Goal: Task Accomplishment & Management: Manage account settings

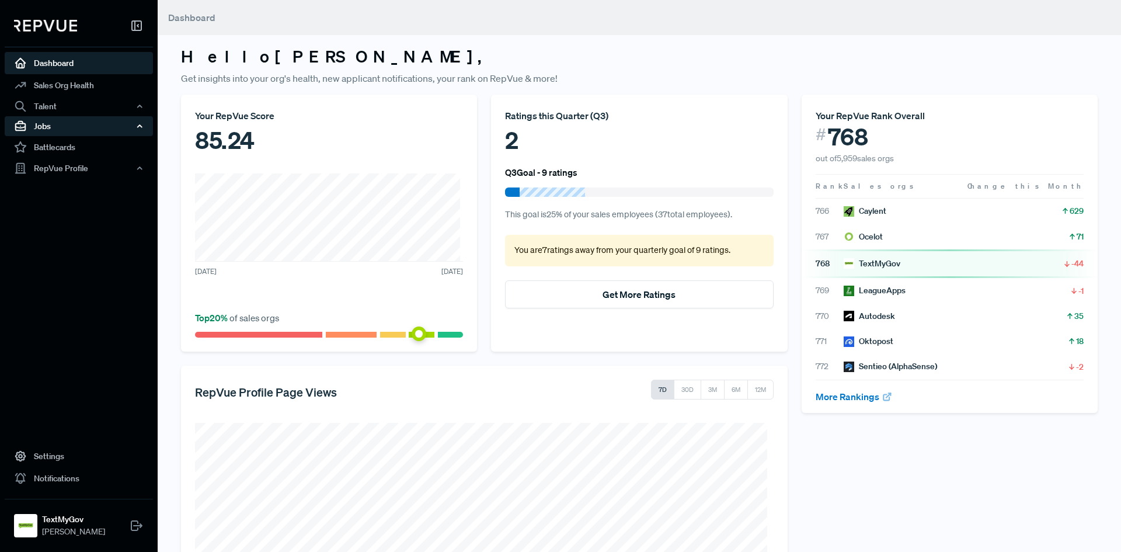
click at [86, 123] on div "Jobs" at bounding box center [79, 126] width 148 height 20
click at [71, 147] on link "Job Listings" at bounding box center [94, 148] width 148 height 19
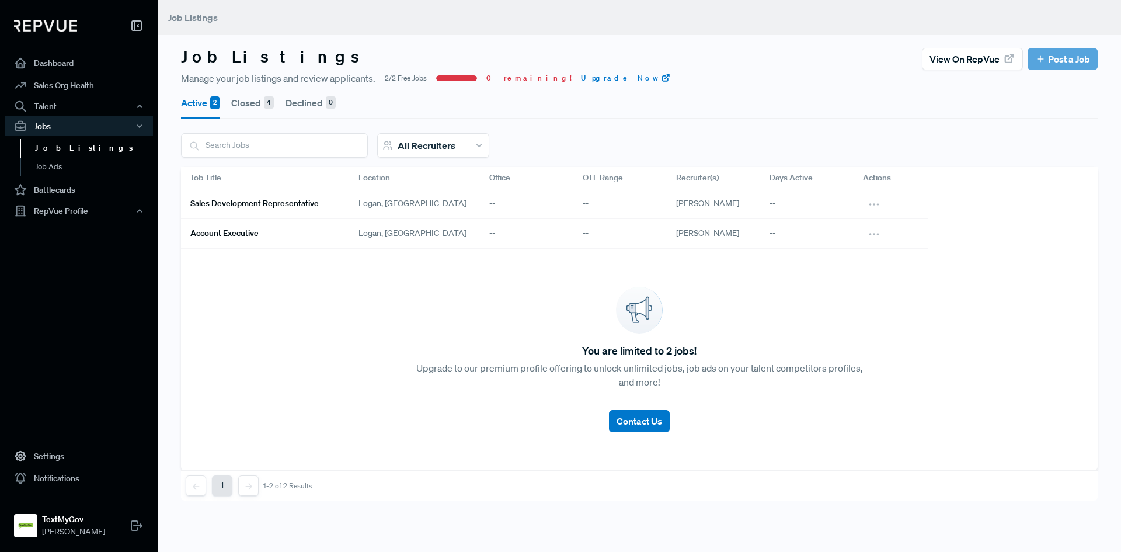
click at [255, 235] on h6 "Account Executive" at bounding box center [224, 233] width 68 height 10
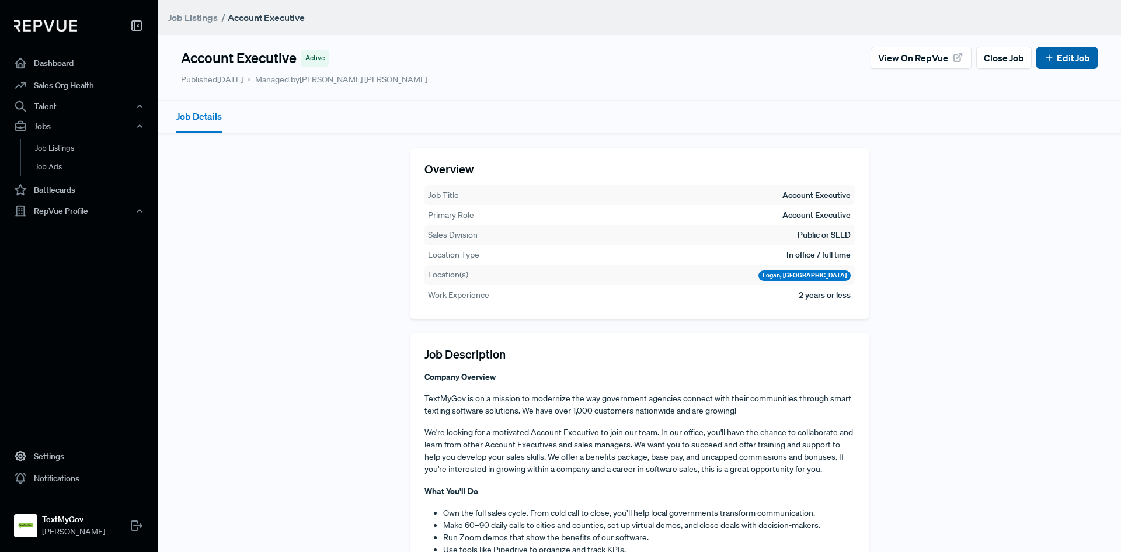
click at [1046, 60] on link "Edit Job" at bounding box center [1067, 58] width 46 height 14
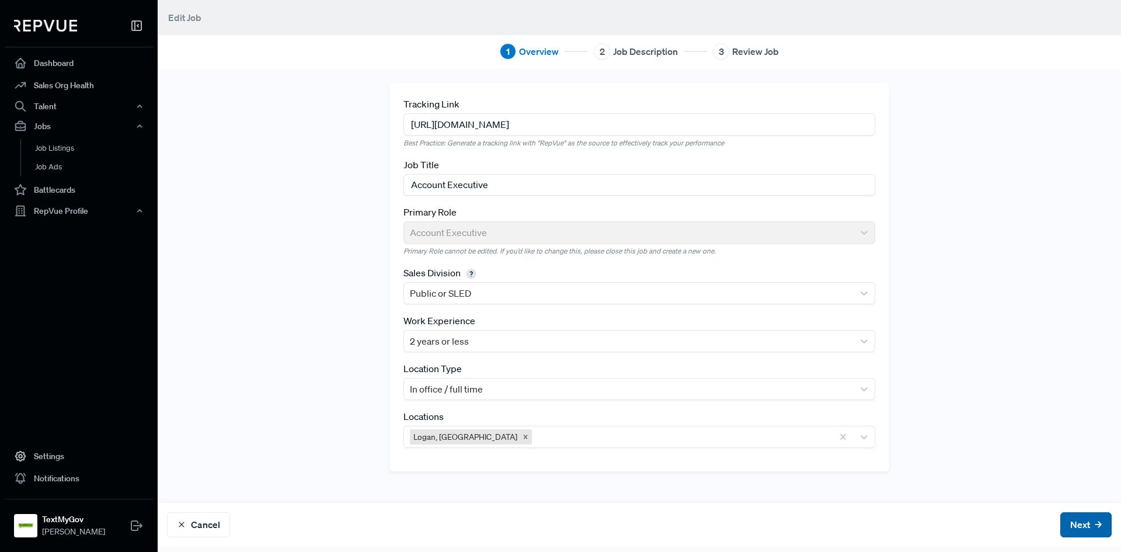
click at [1065, 519] on button "Next" at bounding box center [1085, 524] width 51 height 25
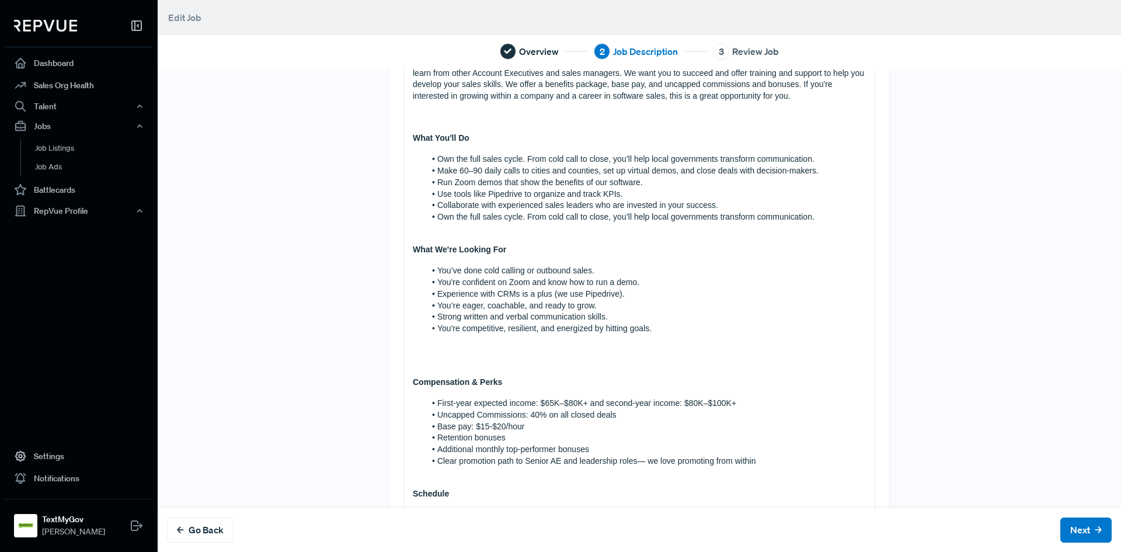
scroll to position [292, 0]
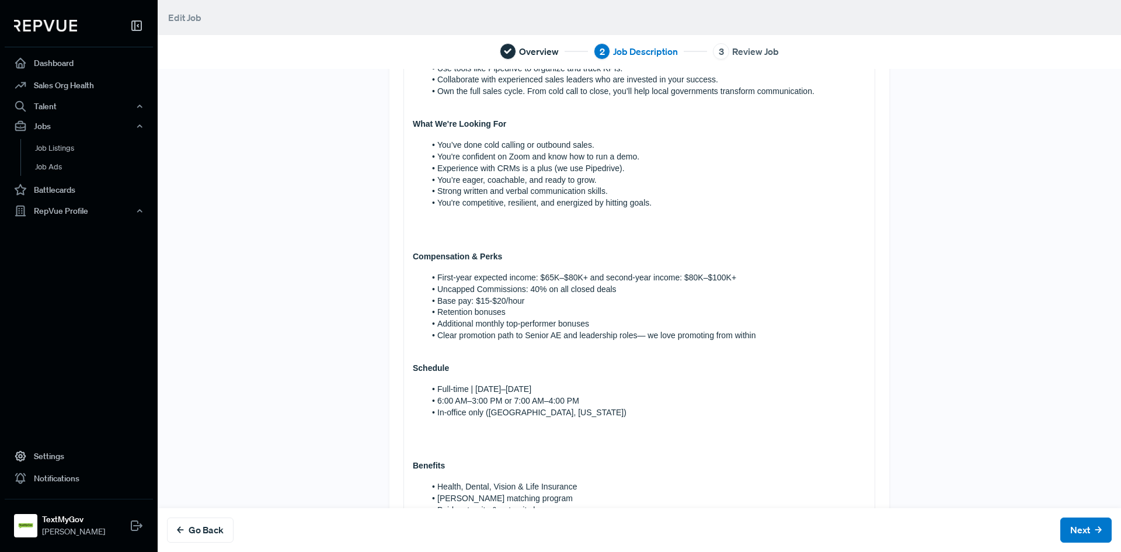
drag, startPoint x: 523, startPoint y: 300, endPoint x: 360, endPoint y: 310, distance: 162.6
click at [360, 310] on div "Tell us more about the job Company Overview TextMyGov is on a mission to modern…" at bounding box center [639, 358] width 771 height 1135
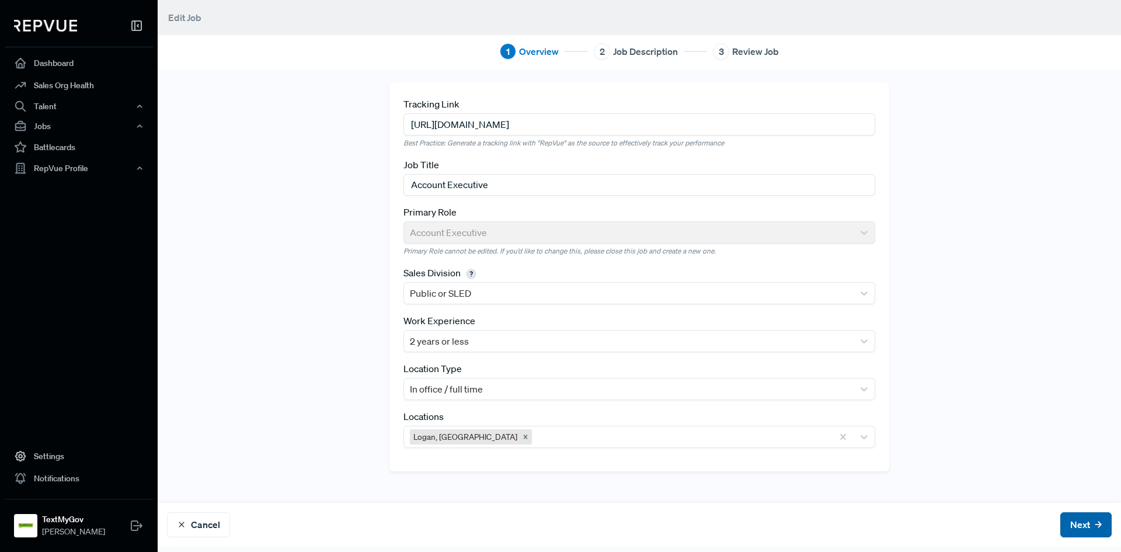
click at [1070, 524] on button "Next" at bounding box center [1085, 524] width 51 height 25
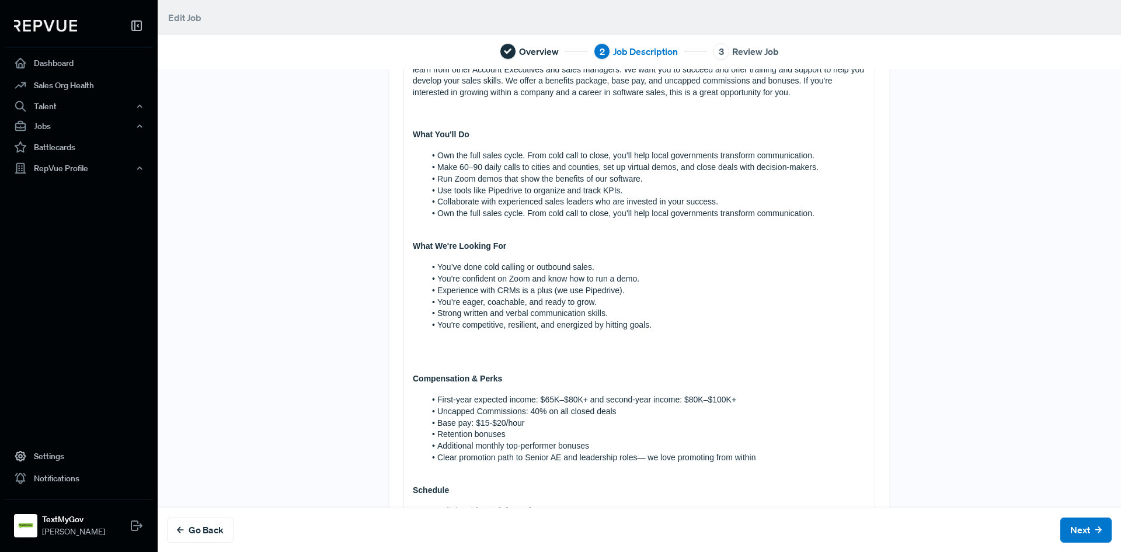
scroll to position [175, 0]
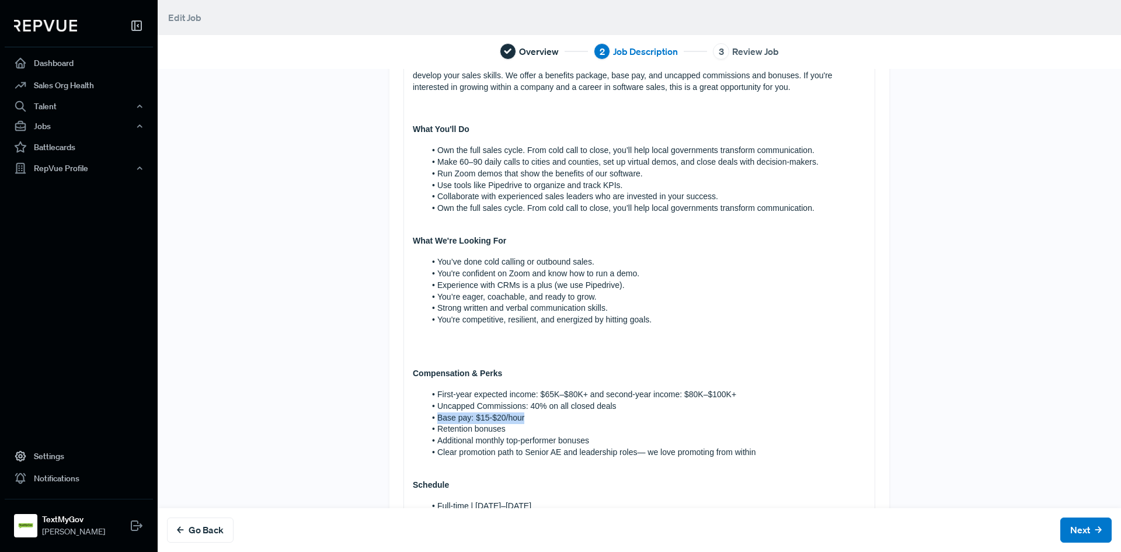
drag, startPoint x: 517, startPoint y: 417, endPoint x: 390, endPoint y: 413, distance: 126.8
click at [390, 413] on div "Tell us more about the job Company Overview TextMyGov is on a mission to modern…" at bounding box center [639, 475] width 500 height 1135
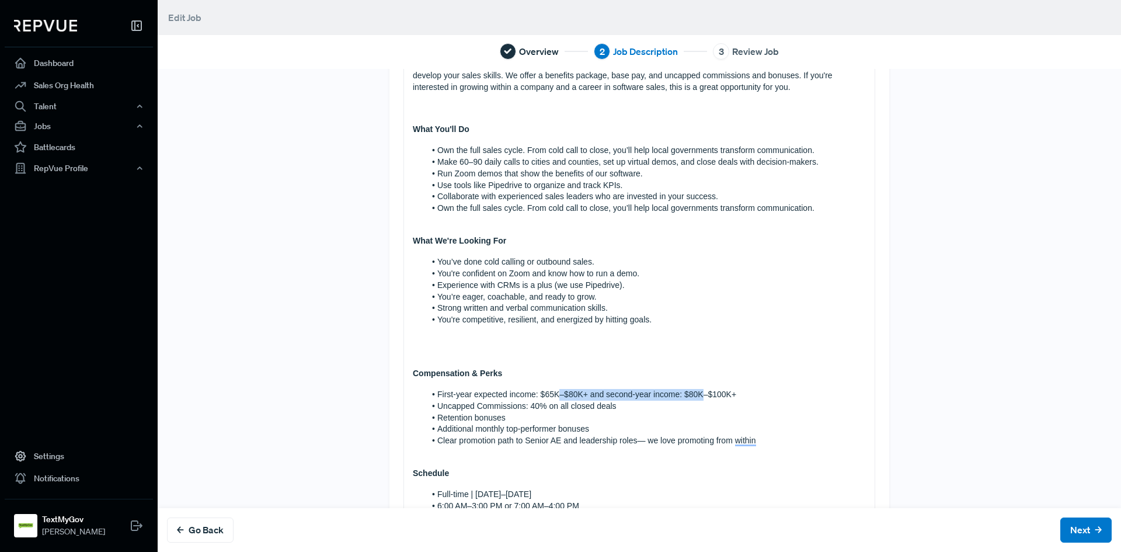
drag, startPoint x: 694, startPoint y: 395, endPoint x: 550, endPoint y: 399, distance: 143.7
click at [550, 399] on li "First-year expected income: $65K–$80K+ and second-year income: $80K–$100K+" at bounding box center [645, 395] width 441 height 12
click at [621, 410] on li "Uncapped Commissions: 40% on all closed deals" at bounding box center [645, 407] width 441 height 12
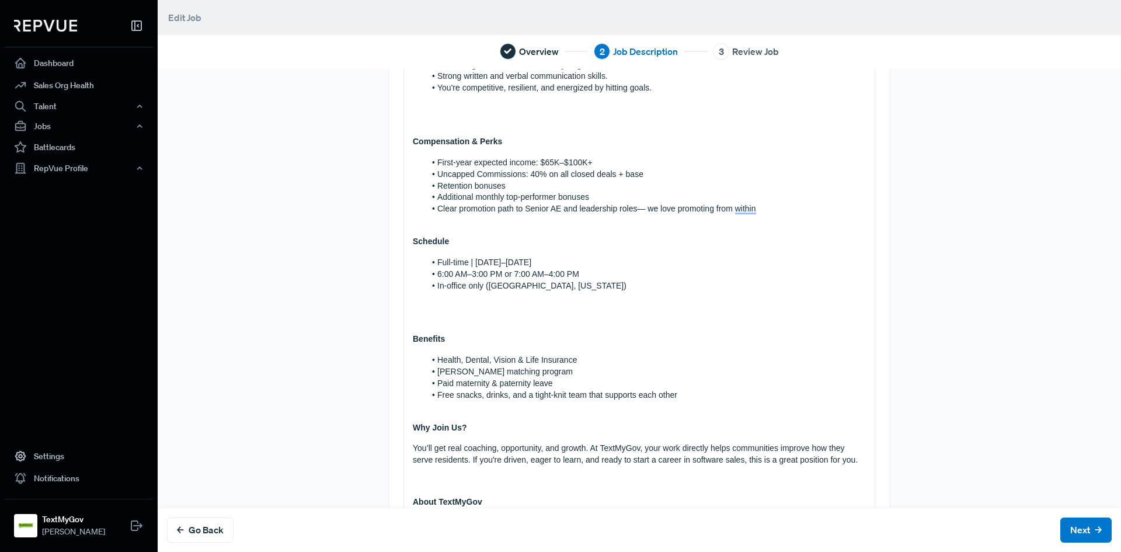
scroll to position [409, 0]
drag, startPoint x: 571, startPoint y: 271, endPoint x: 401, endPoint y: 270, distance: 170.5
click at [404, 270] on div "Company Overview TextMyGov is on a mission to modernize the way government agen…" at bounding box center [639, 257] width 471 height 1051
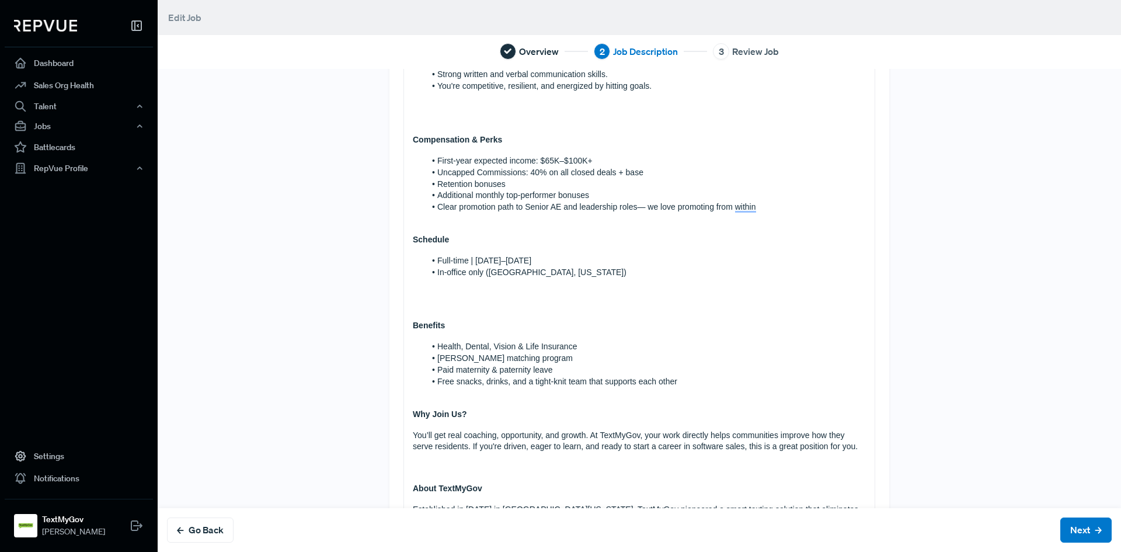
click at [413, 304] on p "To enrich screen reader interactions, please activate Accessibility in Grammarl…" at bounding box center [639, 306] width 453 height 12
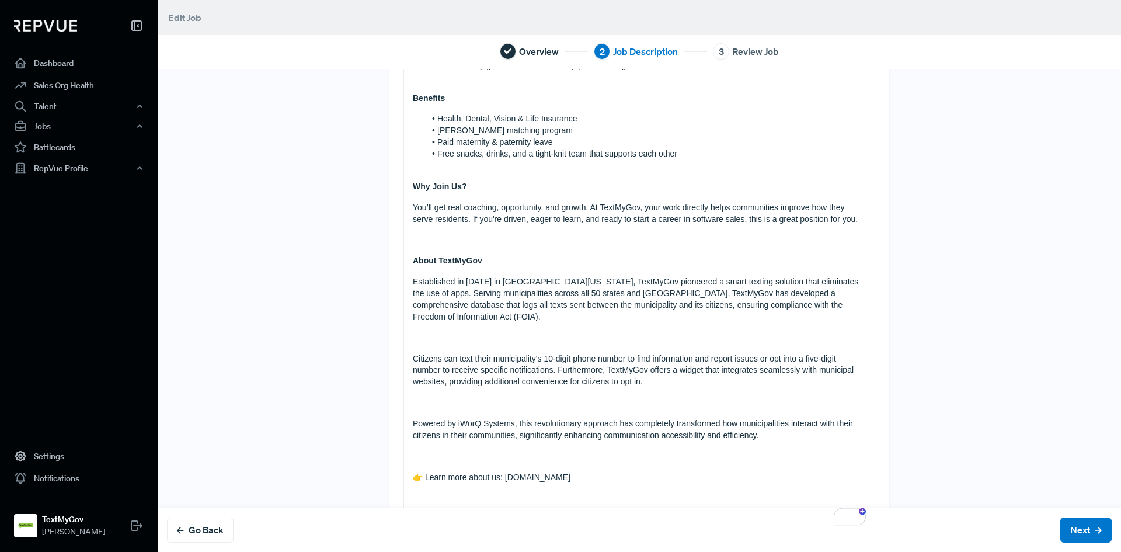
scroll to position [478, 0]
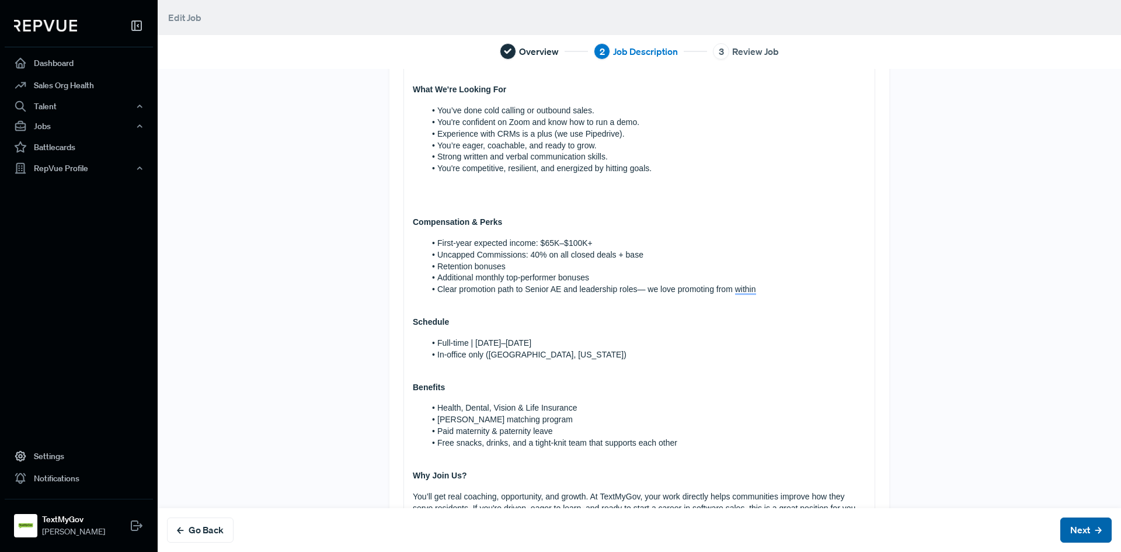
click at [1066, 519] on button "Next" at bounding box center [1085, 529] width 51 height 25
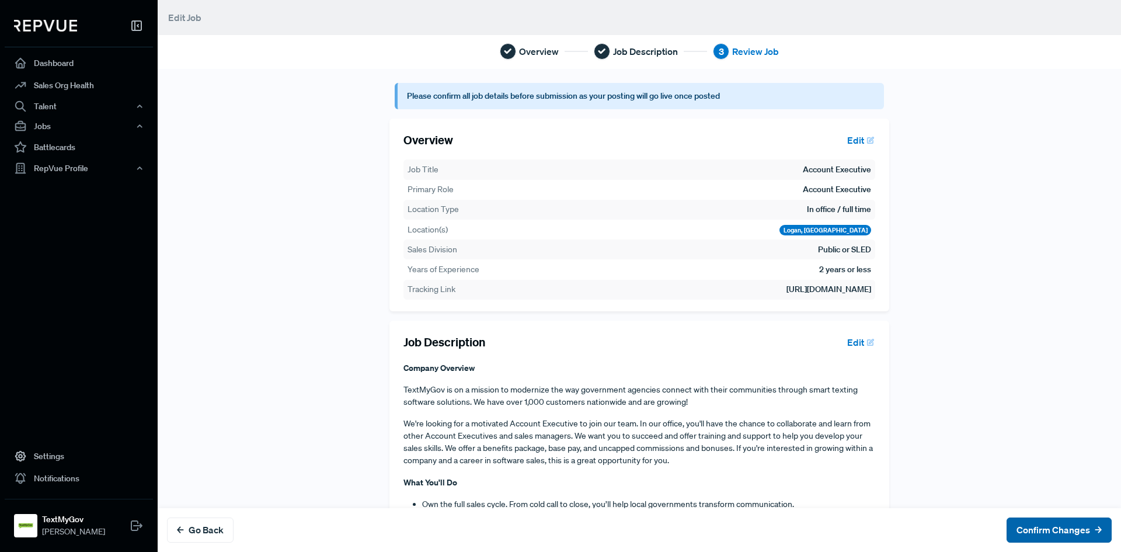
click at [1066, 528] on button "Confirm Changes" at bounding box center [1059, 529] width 105 height 25
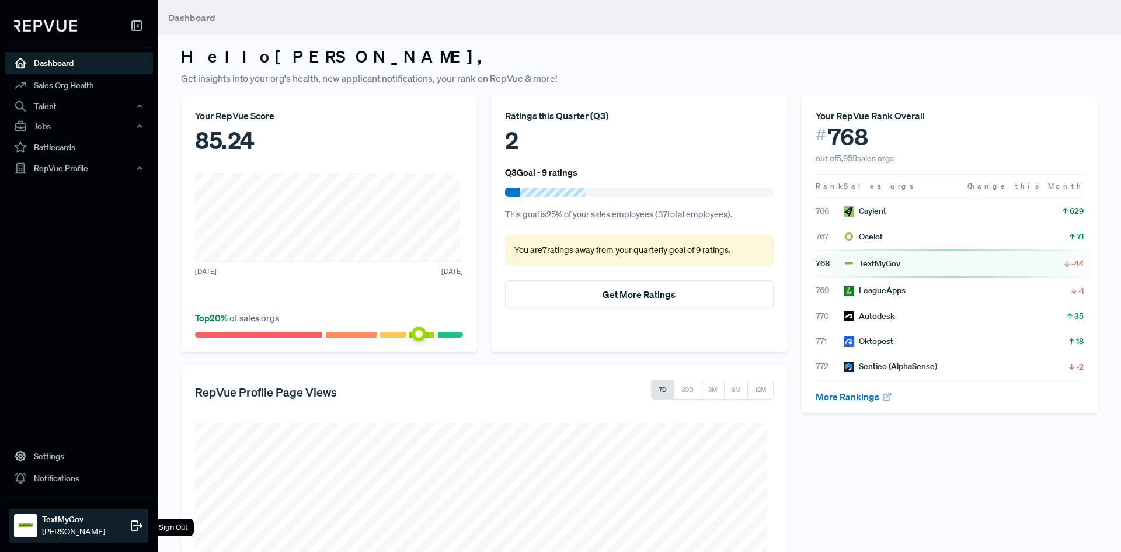
click at [136, 519] on icon at bounding box center [137, 526] width 14 height 14
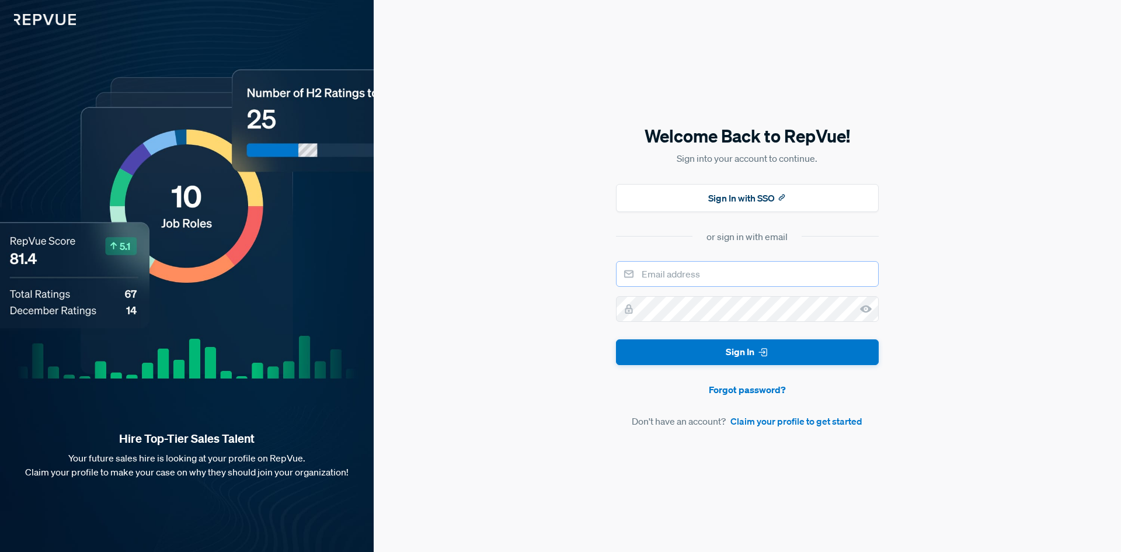
click at [665, 277] on input "email" at bounding box center [747, 274] width 263 height 26
type input "[EMAIL_ADDRESS][DOMAIN_NAME]"
click at [616, 339] on button "Sign In" at bounding box center [747, 352] width 263 height 26
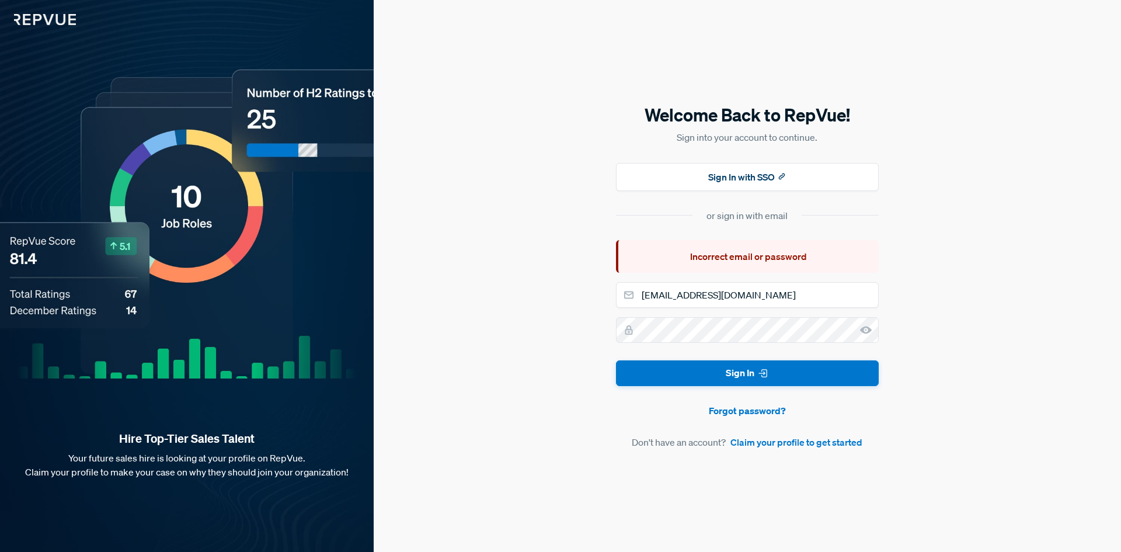
click at [987, 300] on div "Welcome Back to RepVue! Sign into your account to continue. Sign In with SSO or…" at bounding box center [747, 276] width 747 height 552
click at [868, 333] on icon at bounding box center [866, 330] width 12 height 12
click at [867, 333] on use at bounding box center [866, 330] width 12 height 8
click at [365, 328] on div "Hire Top-Tier Sales Talent Your future sales hire is looking at your profile on…" at bounding box center [560, 276] width 1121 height 552
click at [616, 360] on button "Sign In" at bounding box center [747, 373] width 263 height 26
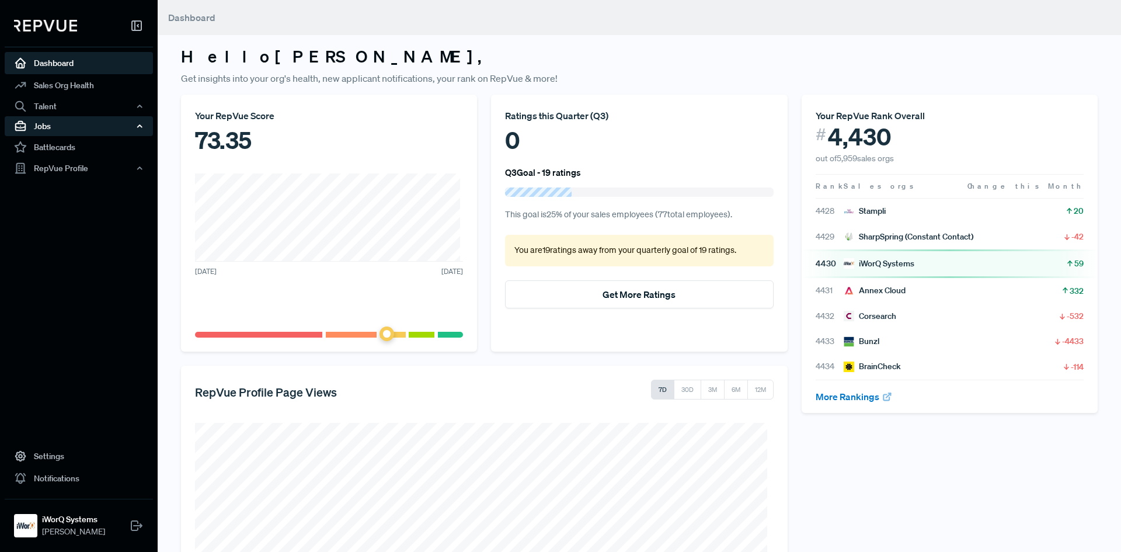
click at [79, 121] on div "Jobs" at bounding box center [79, 126] width 148 height 20
click at [69, 145] on link "Job Listings" at bounding box center [94, 148] width 148 height 19
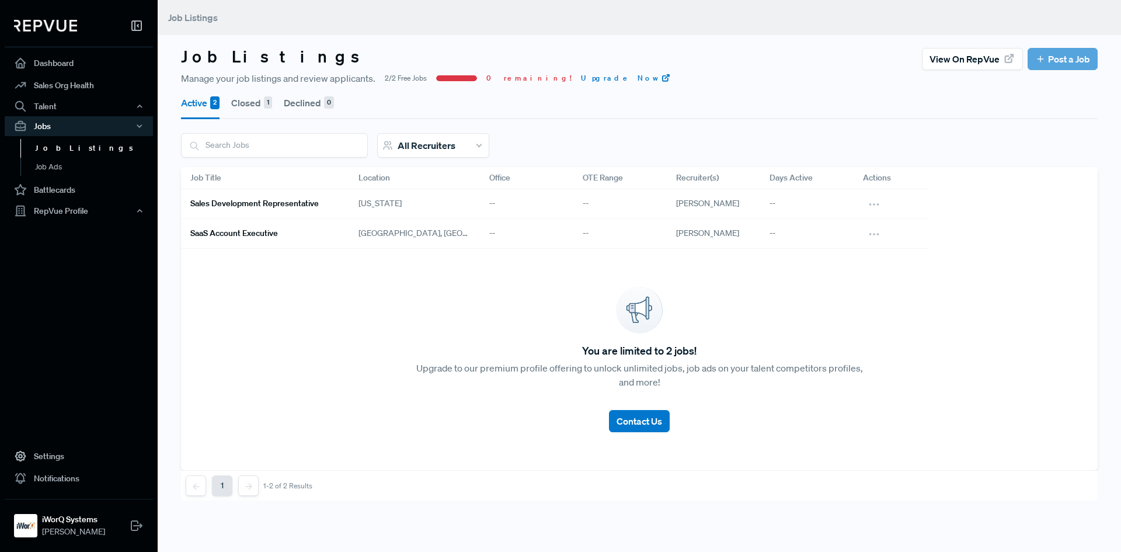
click at [298, 201] on h6 "Sales Development Representative" at bounding box center [254, 204] width 128 height 10
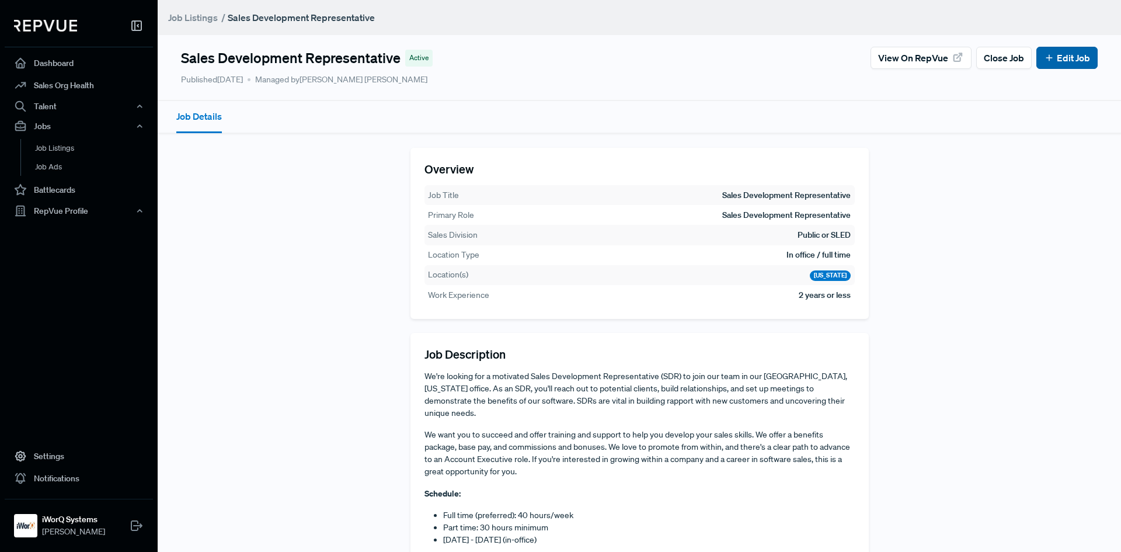
click at [1052, 59] on link "Edit Job" at bounding box center [1067, 58] width 46 height 14
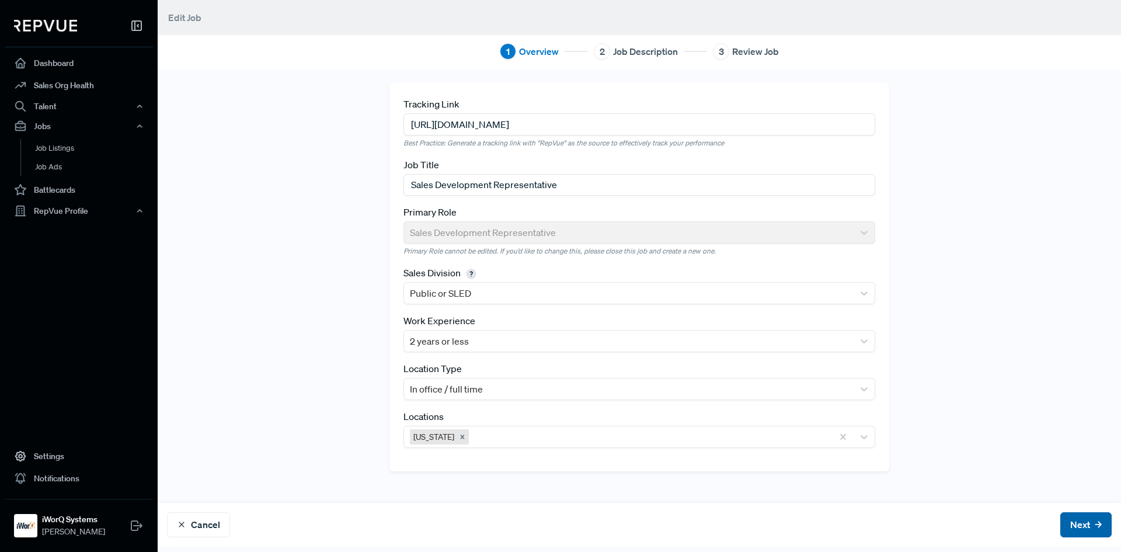
click at [1082, 524] on button "Next" at bounding box center [1085, 524] width 51 height 25
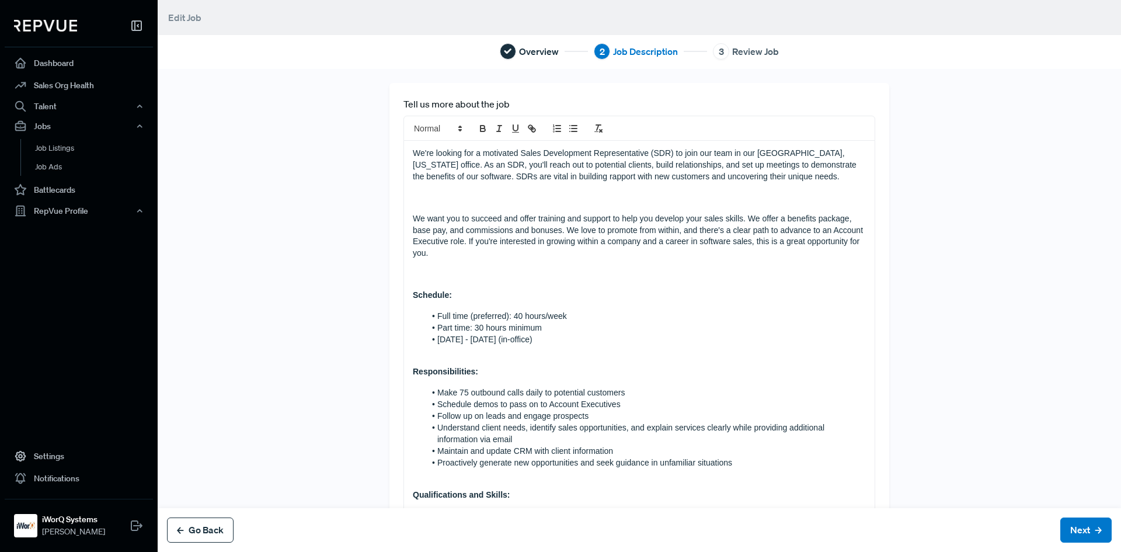
click at [221, 533] on button "Go Back" at bounding box center [200, 529] width 67 height 25
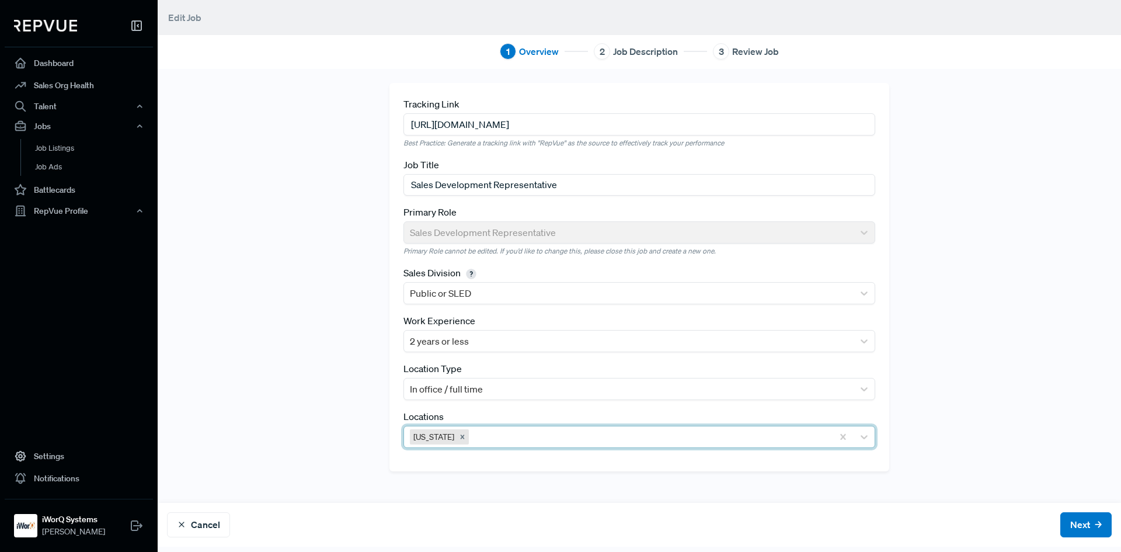
click at [480, 435] on div at bounding box center [649, 437] width 356 height 16
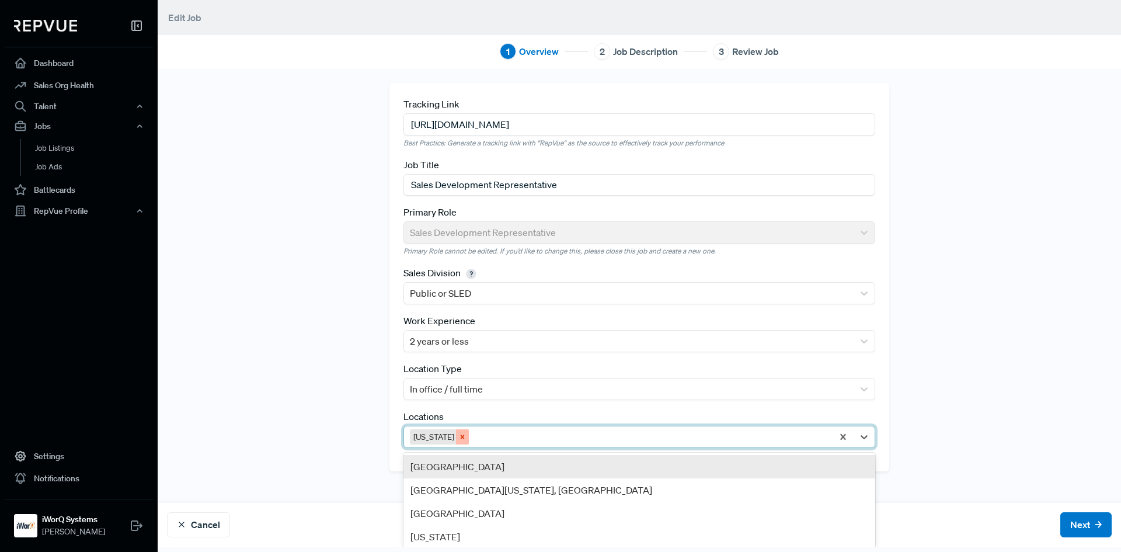
click at [456, 441] on div "Remove Utah" at bounding box center [462, 436] width 13 height 15
type input "[PERSON_NAME]"
click at [454, 469] on div "Logan, [GEOGRAPHIC_DATA]" at bounding box center [640, 466] width 472 height 23
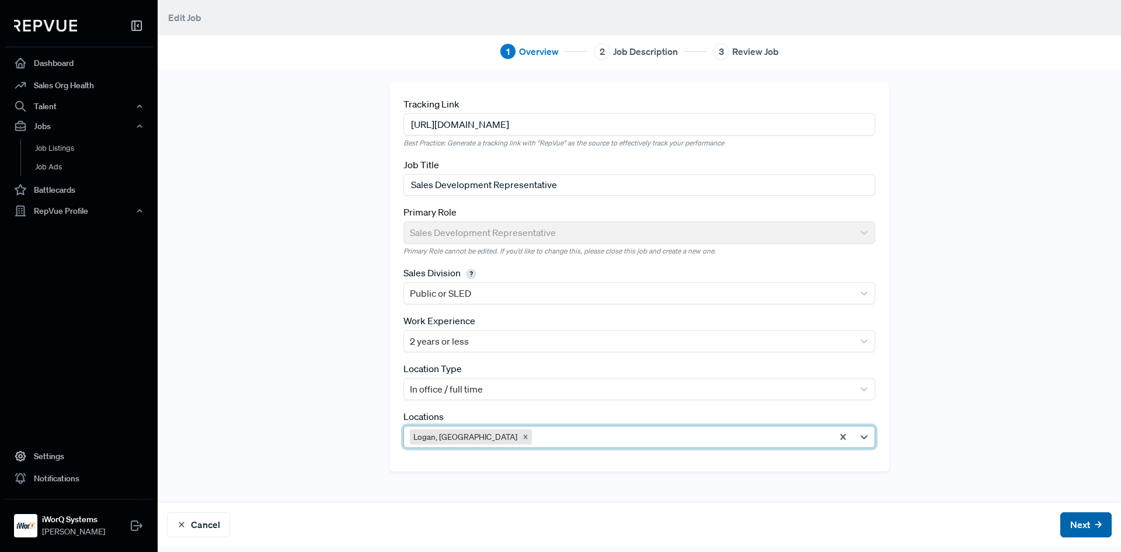
click at [1070, 533] on button "Next" at bounding box center [1085, 524] width 51 height 25
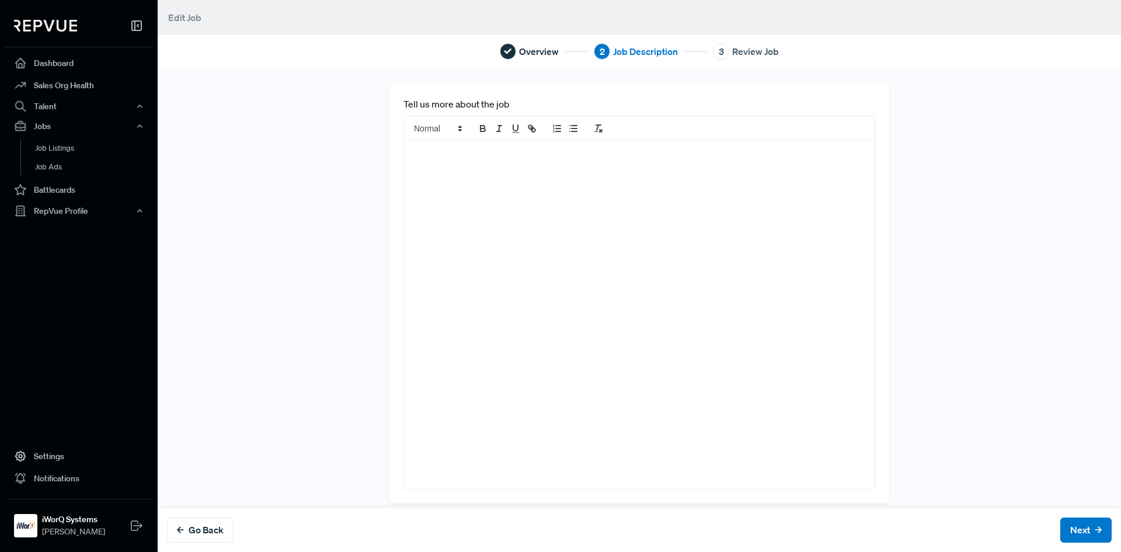
scroll to position [9, 0]
click at [201, 532] on button "Go Back" at bounding box center [200, 529] width 67 height 25
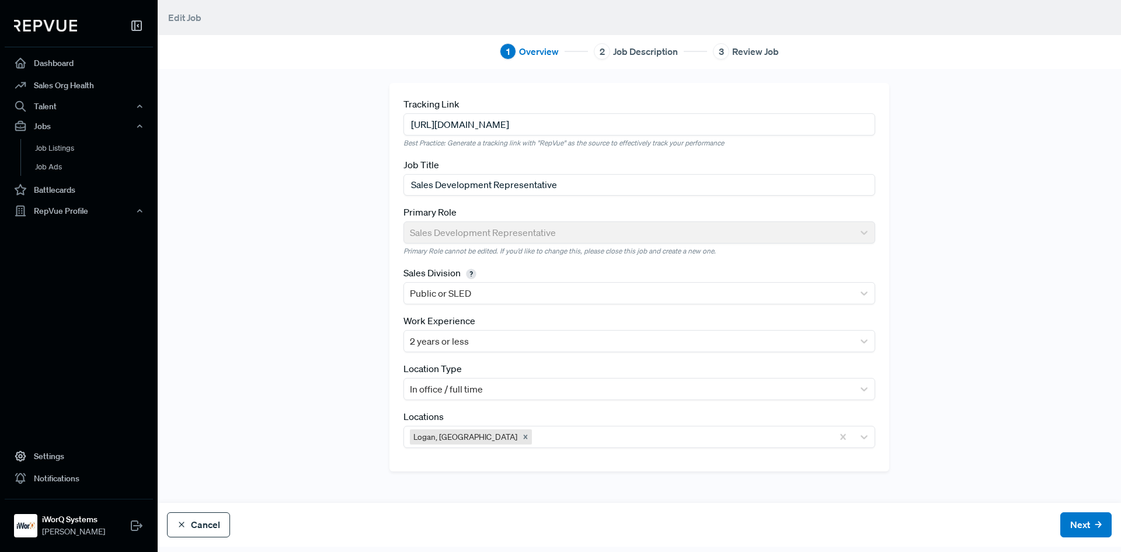
scroll to position [0, 0]
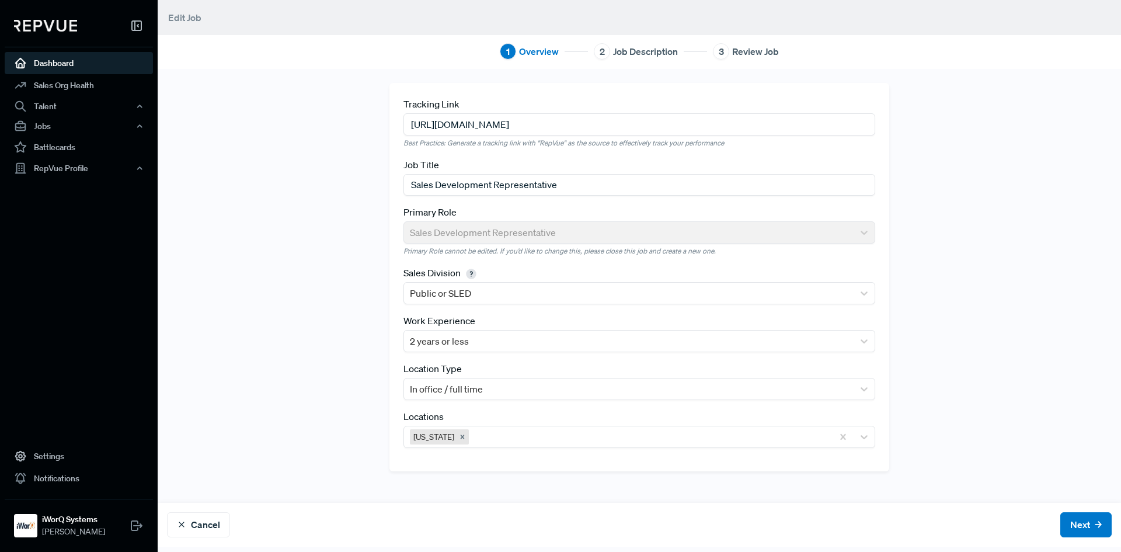
click at [40, 62] on link "Dashboard" at bounding box center [79, 63] width 148 height 22
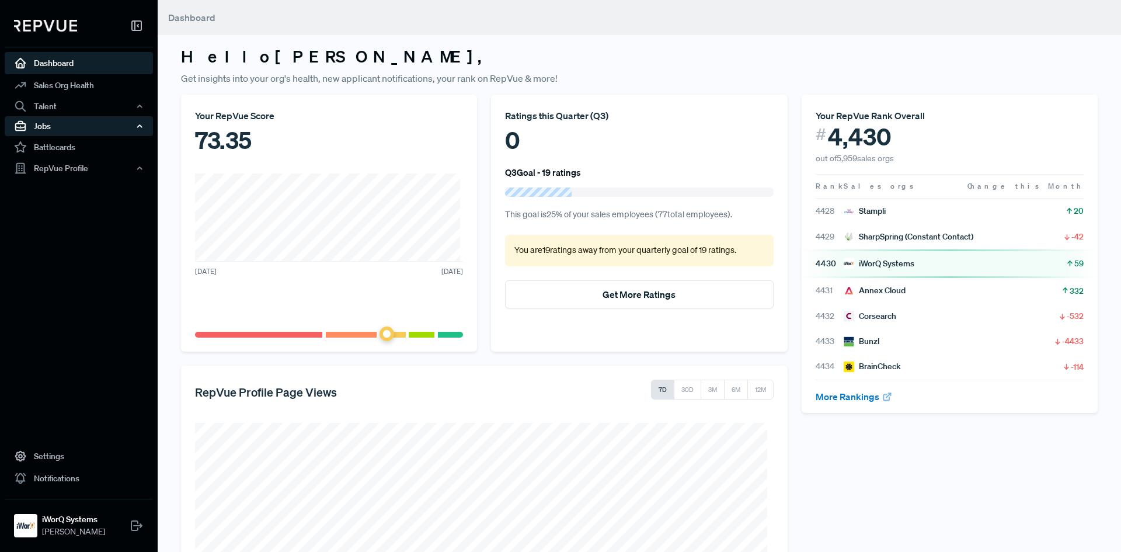
click at [52, 121] on div "Jobs" at bounding box center [79, 126] width 148 height 20
click at [73, 147] on link "Job Listings" at bounding box center [94, 148] width 148 height 19
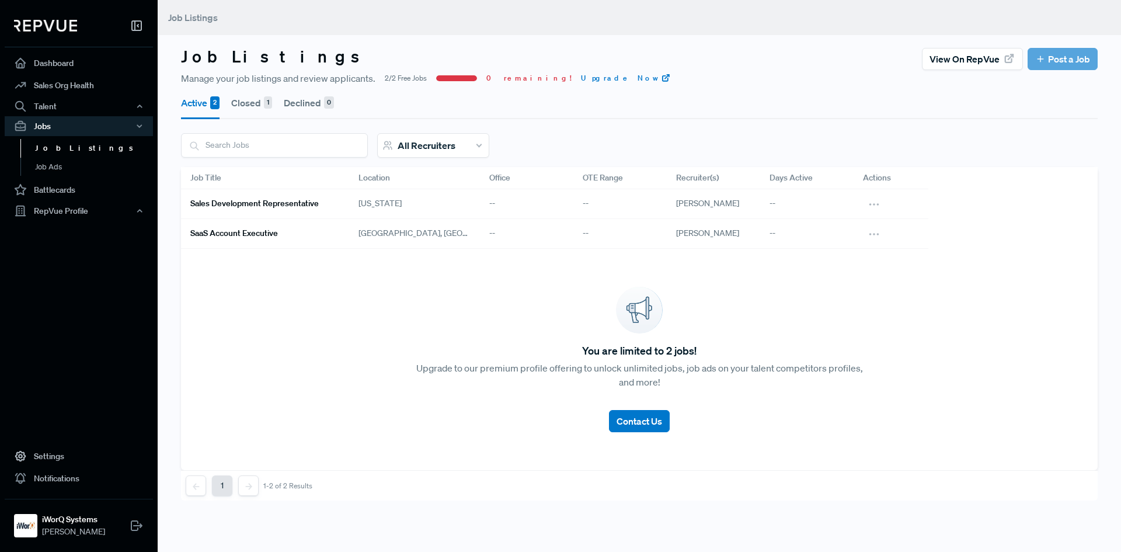
click at [264, 207] on h6 "Sales Development Representative" at bounding box center [254, 204] width 128 height 10
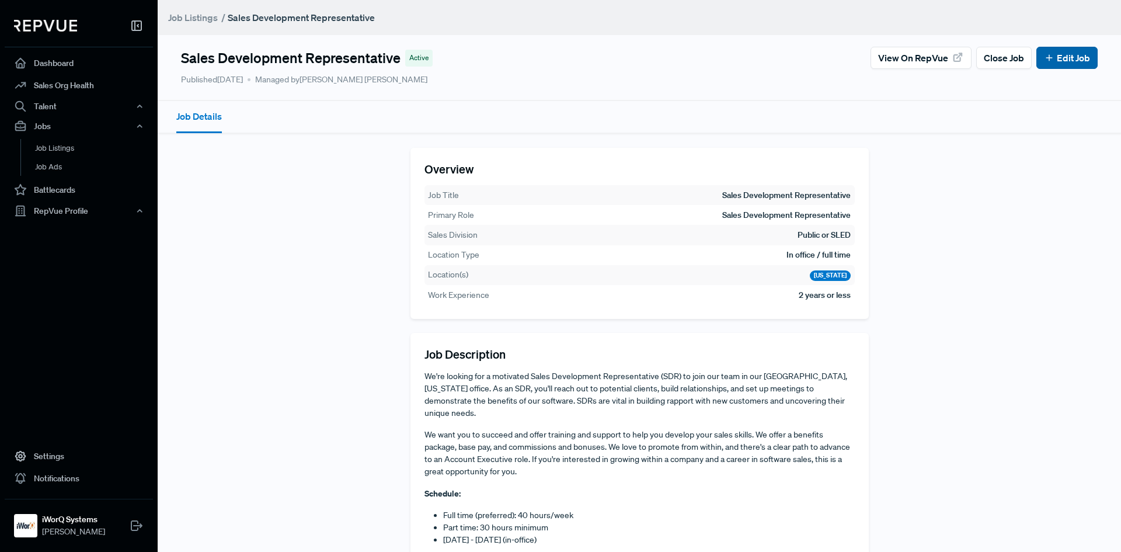
click at [1044, 61] on icon at bounding box center [1049, 58] width 11 height 11
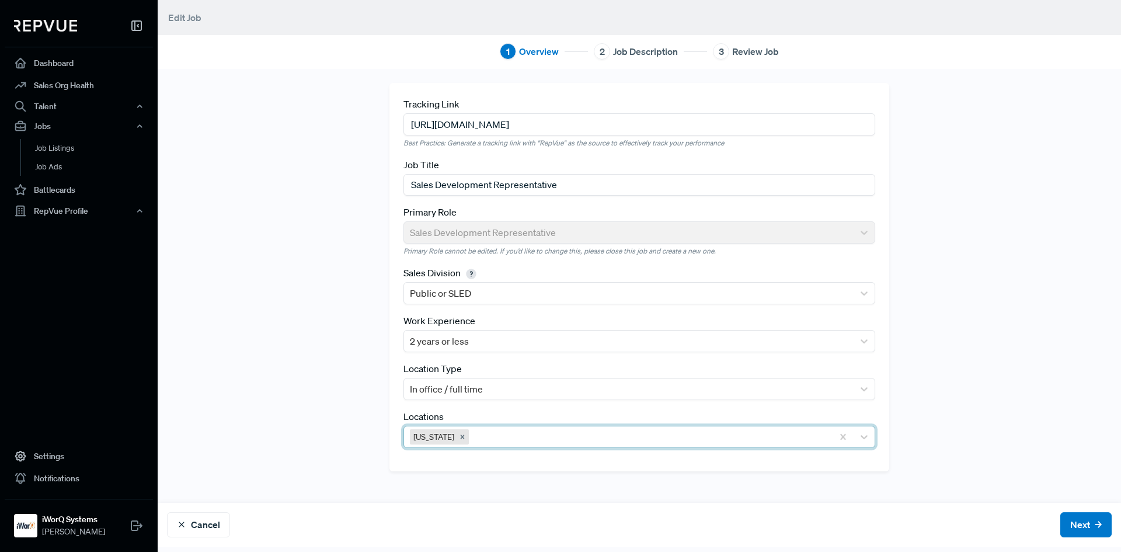
click at [471, 435] on div at bounding box center [649, 437] width 356 height 16
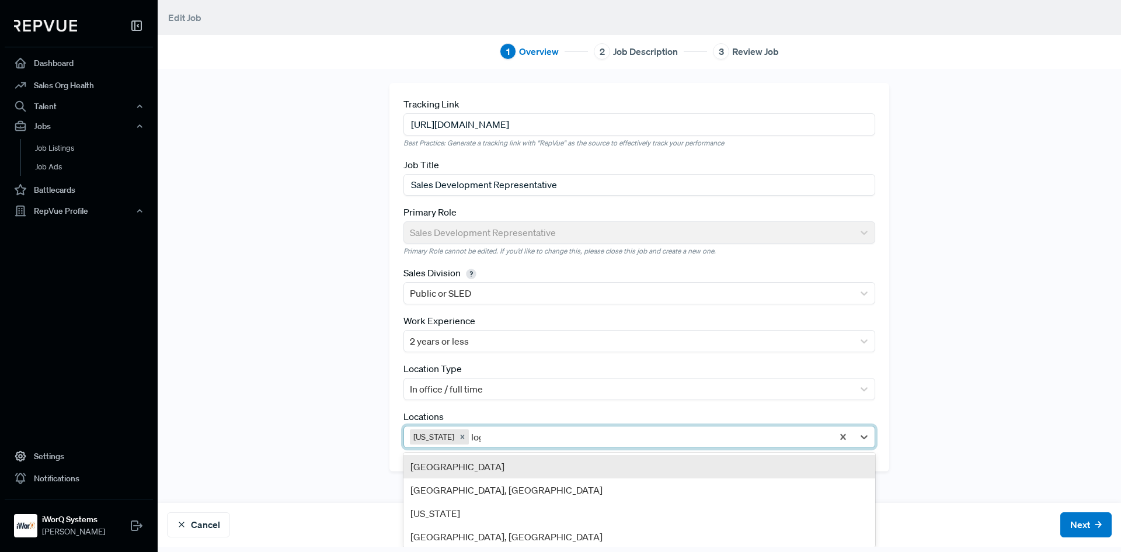
type input "[PERSON_NAME]"
click at [472, 461] on div "Logan, [GEOGRAPHIC_DATA]" at bounding box center [640, 466] width 472 height 23
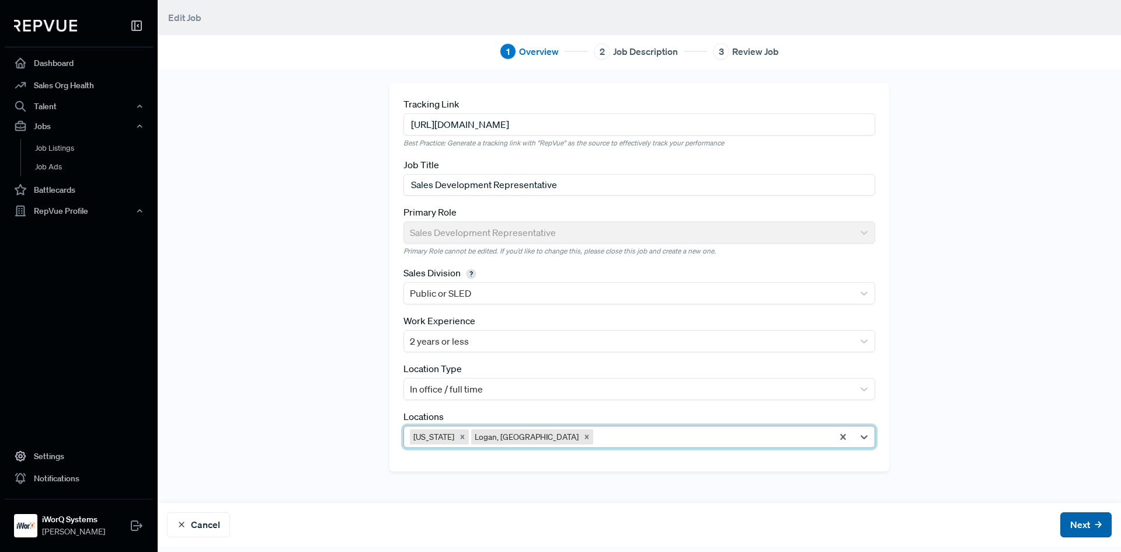
click at [1067, 521] on button "Next" at bounding box center [1085, 524] width 51 height 25
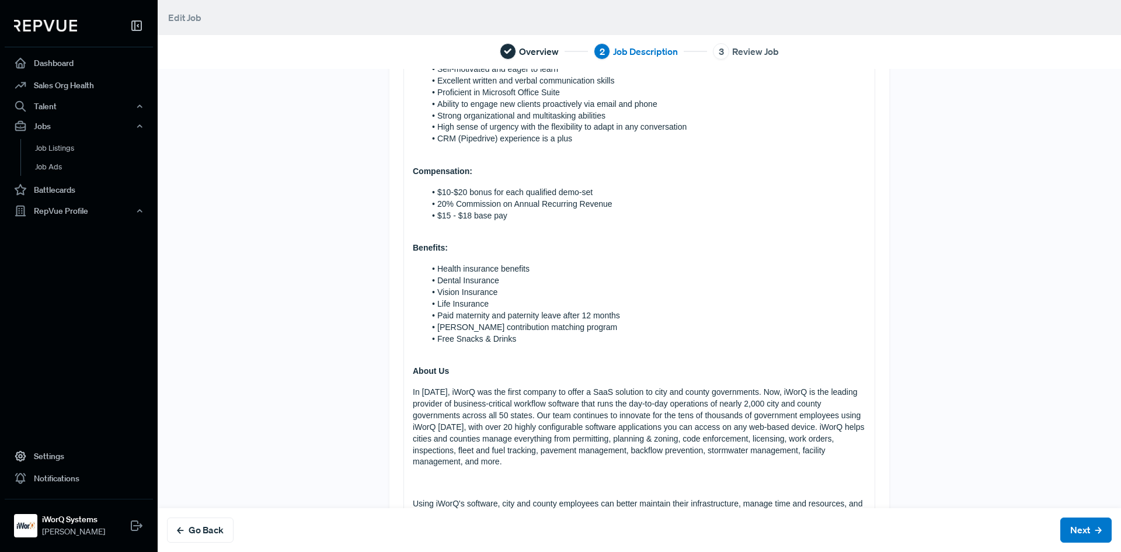
scroll to position [526, 0]
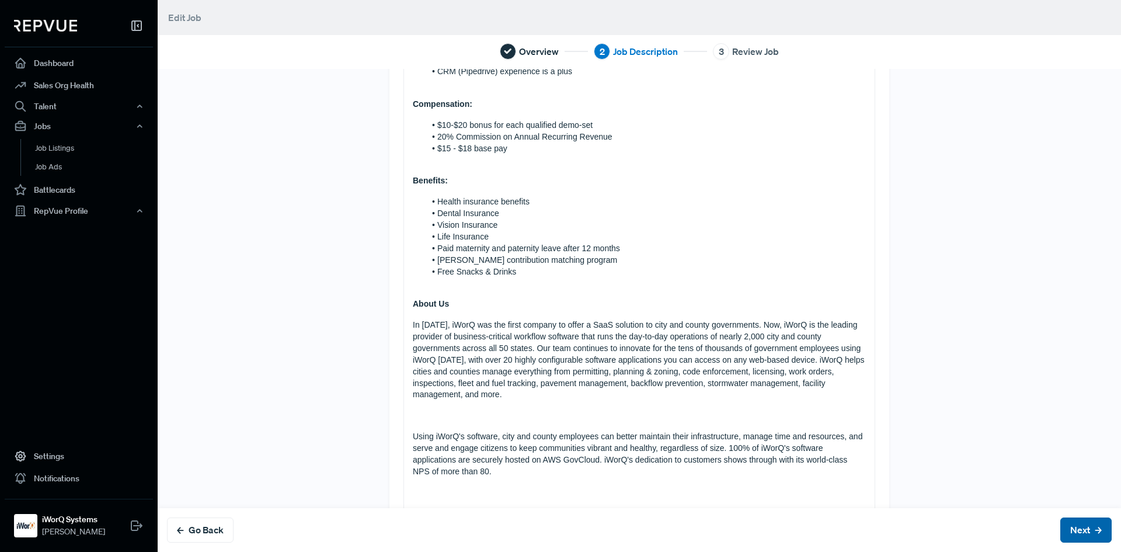
click at [1083, 524] on button "Next" at bounding box center [1085, 529] width 51 height 25
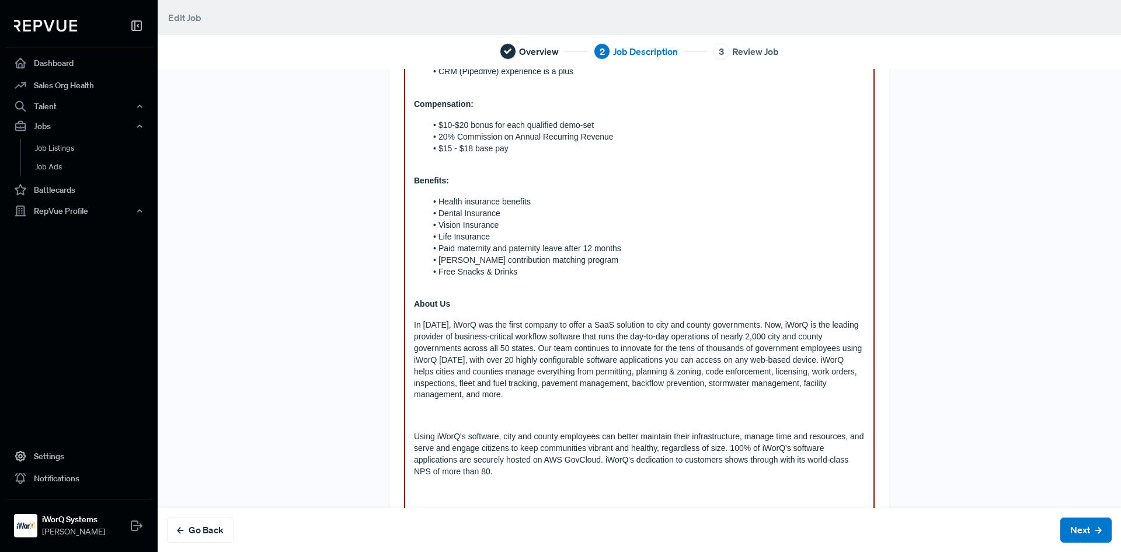
click at [736, 430] on div "We're looking for a motivated Sales Development Representative (SDR) to join ou…" at bounding box center [639, 97] width 471 height 967
click at [1060, 527] on button "Next" at bounding box center [1085, 529] width 51 height 25
click at [551, 214] on li "Dental Insurance" at bounding box center [645, 214] width 439 height 12
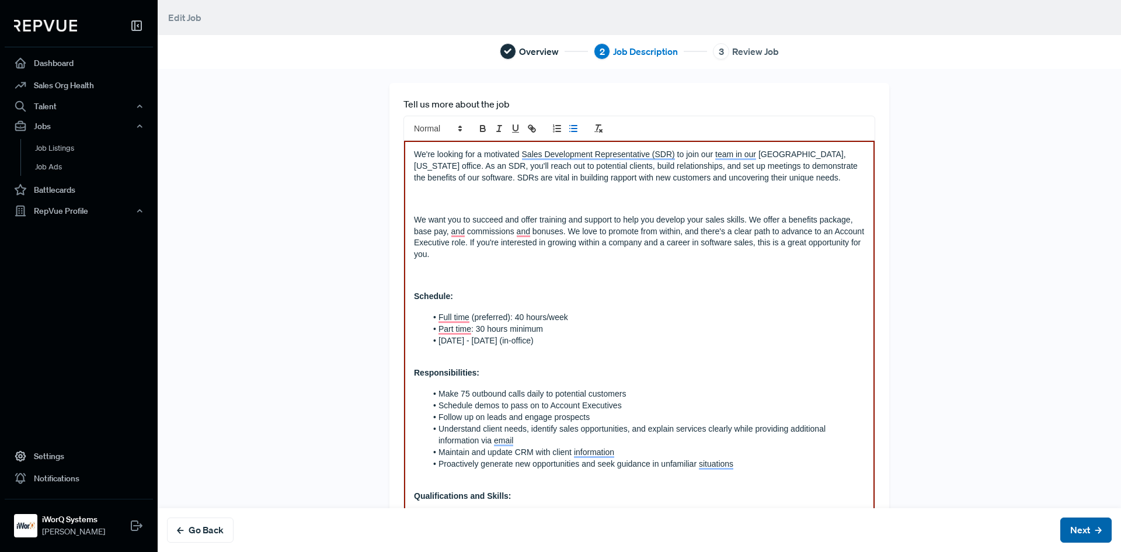
click at [1069, 519] on button "Next" at bounding box center [1085, 529] width 51 height 25
click at [524, 299] on p "Schedule:" at bounding box center [639, 297] width 451 height 12
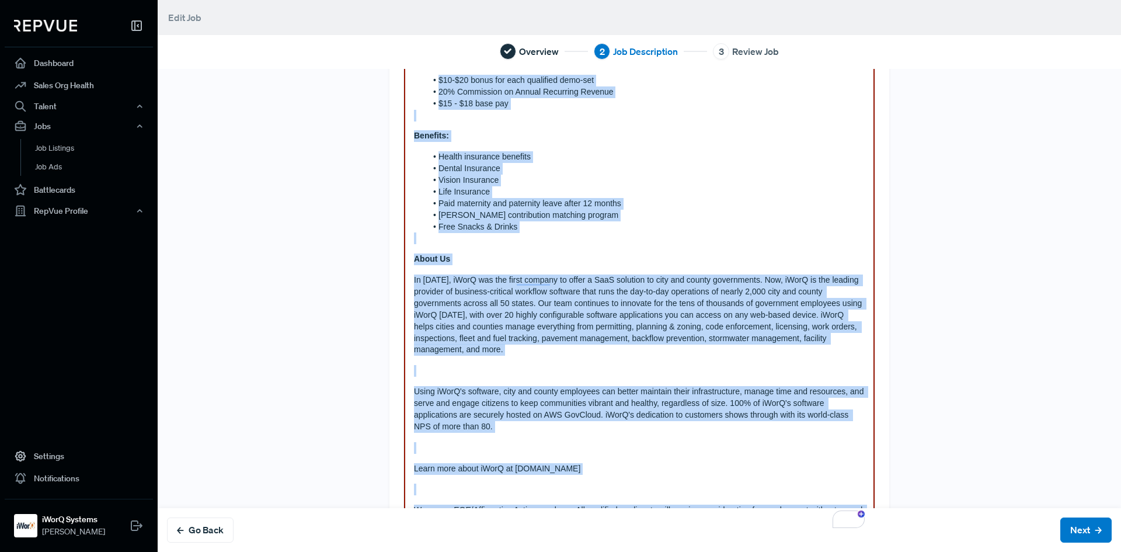
scroll to position [660, 0]
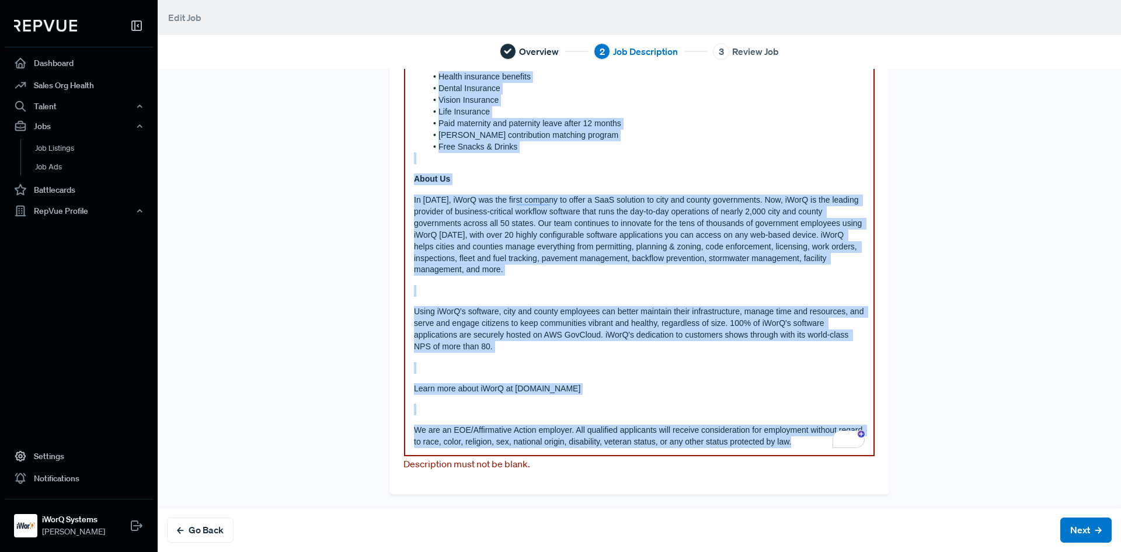
drag, startPoint x: 404, startPoint y: 153, endPoint x: 850, endPoint y: 486, distance: 556.6
copy div "We're looking for a motivated Sales Development Representative (SDR) to join ou…"
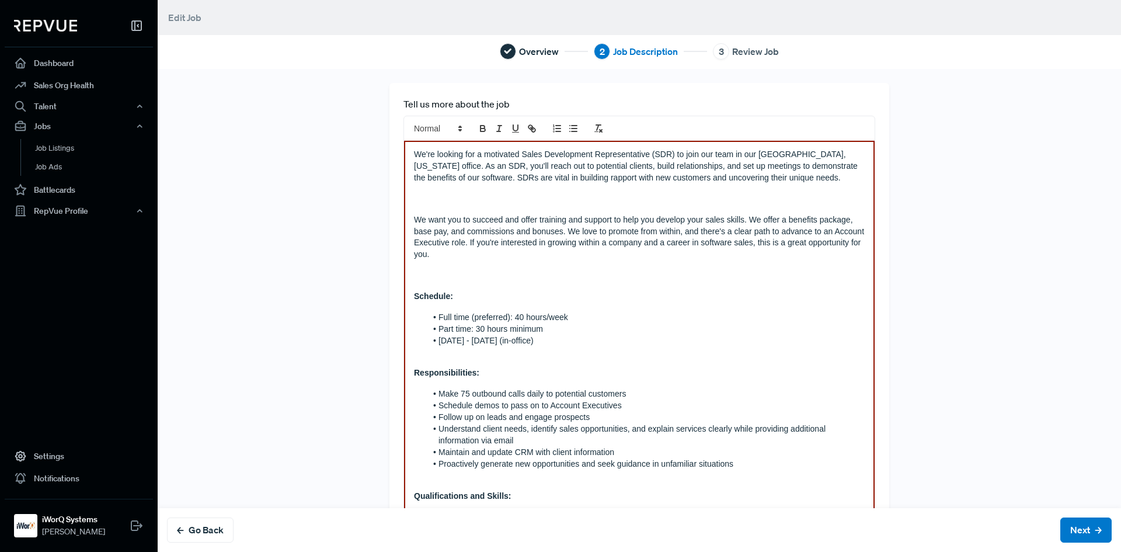
scroll to position [555, 0]
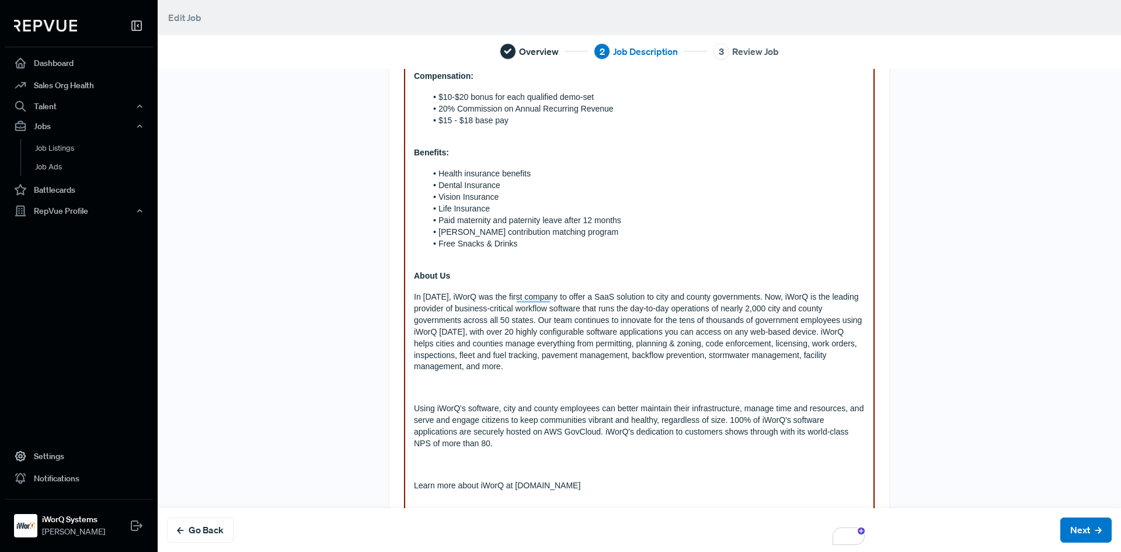
click at [1070, 429] on div "Tell us more about the job We're looking for a motivated Sales Development Repr…" at bounding box center [640, 310] width 964 height 483
click at [1075, 520] on button "Next" at bounding box center [1085, 529] width 51 height 25
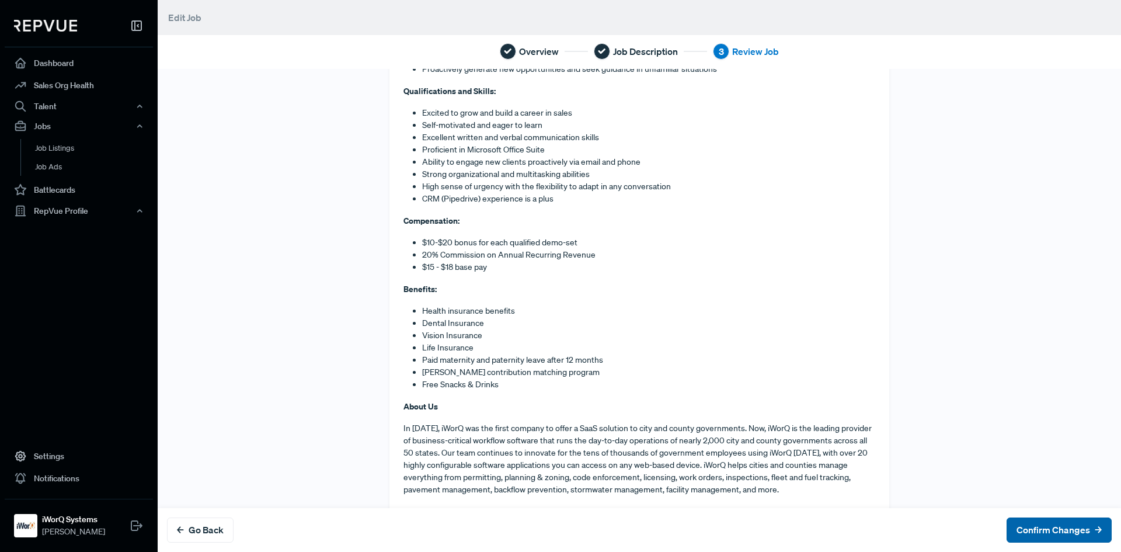
scroll to position [0, 0]
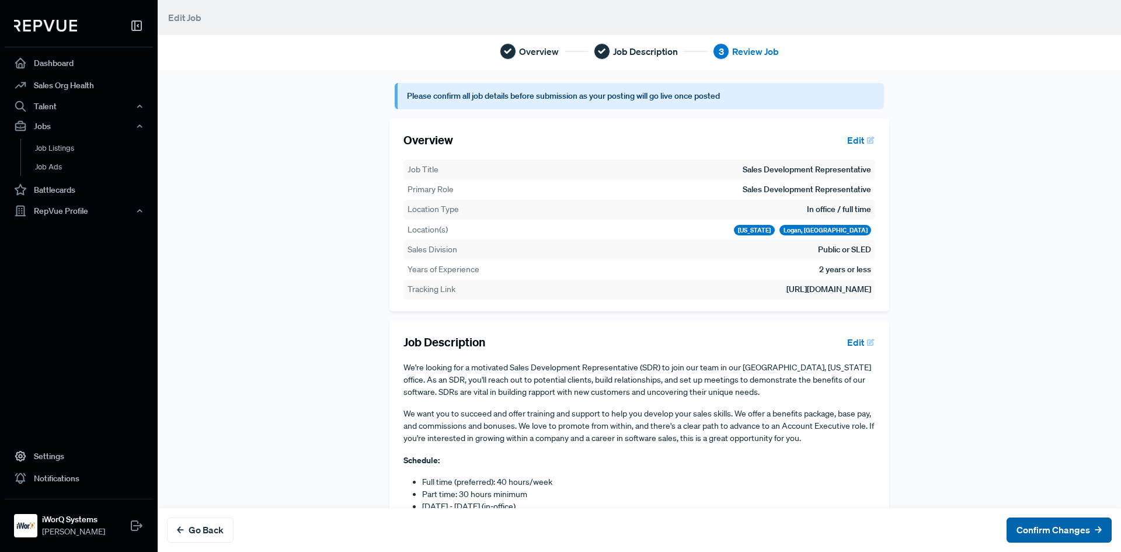
click at [1040, 524] on button "Confirm Changes" at bounding box center [1059, 529] width 105 height 25
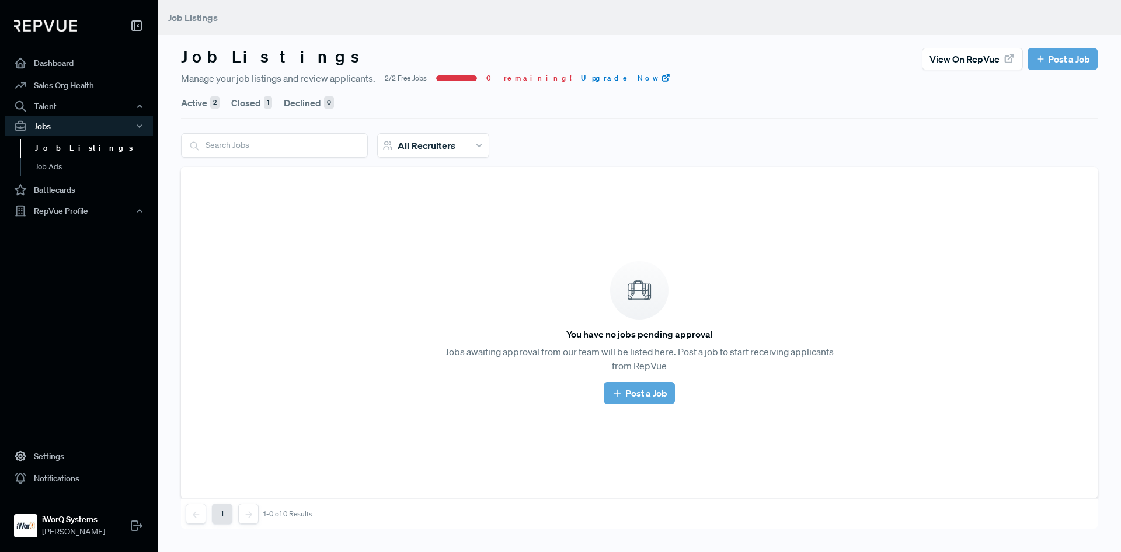
click at [190, 105] on button "Active 2" at bounding box center [200, 102] width 39 height 33
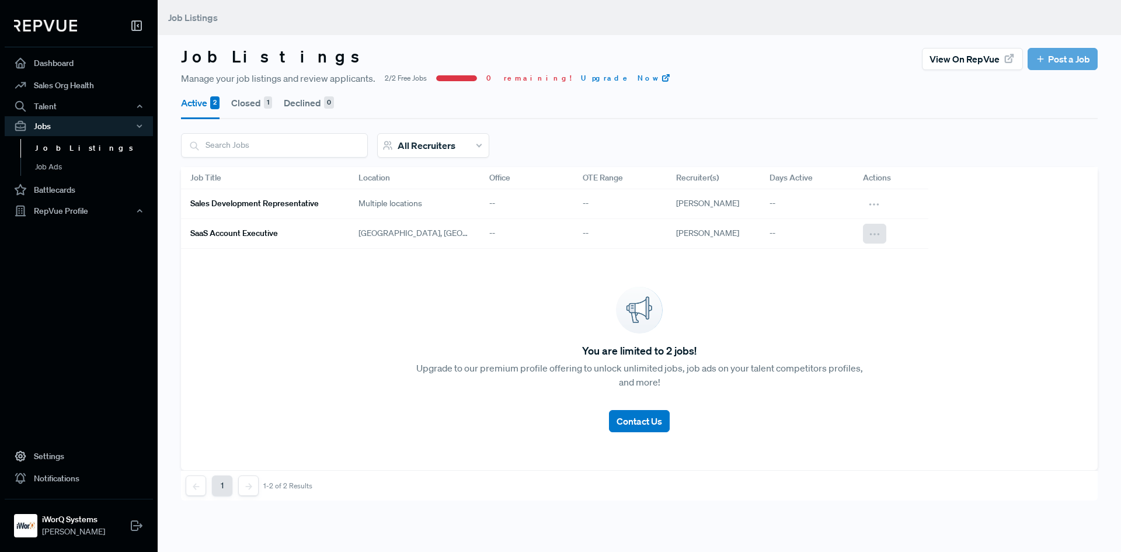
click at [876, 234] on icon at bounding box center [874, 234] width 13 height 13
click at [871, 236] on icon at bounding box center [874, 234] width 13 height 13
click at [794, 253] on span "Edit" at bounding box center [789, 253] width 14 height 11
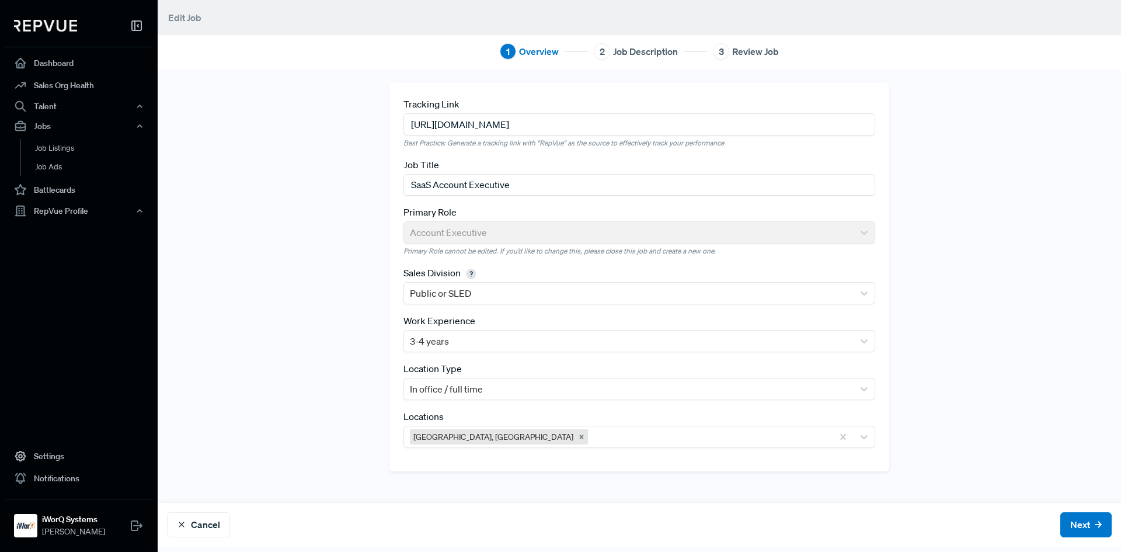
click at [427, 190] on input "SaaS Account Executive" at bounding box center [640, 185] width 472 height 22
type input "Software Account Executive"
click at [389, 237] on div "Tracking Link https://iworq.bamboohr.com/careers/61?source=aWQ9MzE%3D Best Prac…" at bounding box center [639, 277] width 500 height 388
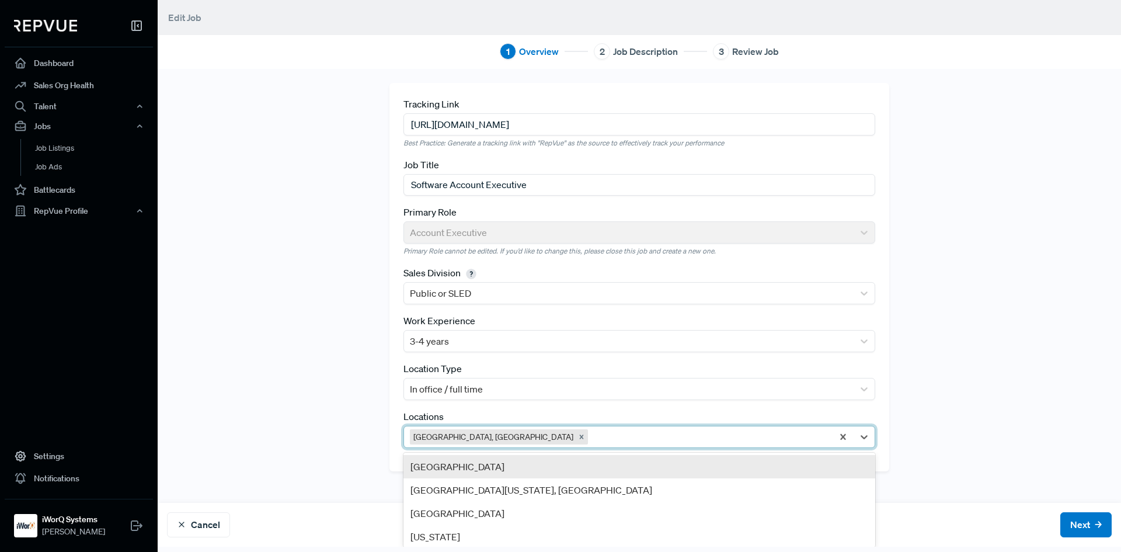
click at [590, 429] on div at bounding box center [708, 437] width 236 height 16
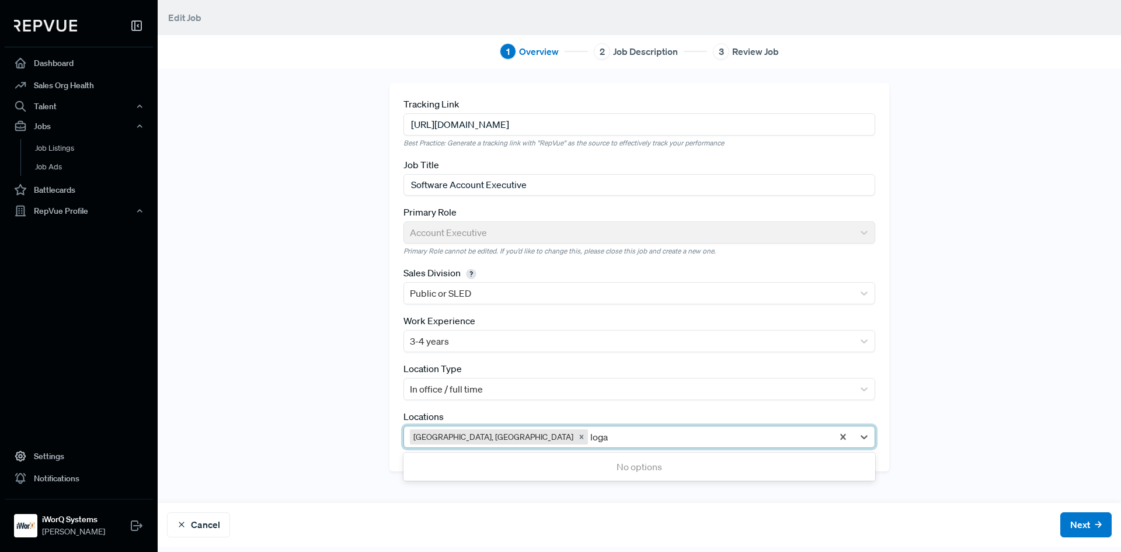
type input "[PERSON_NAME]"
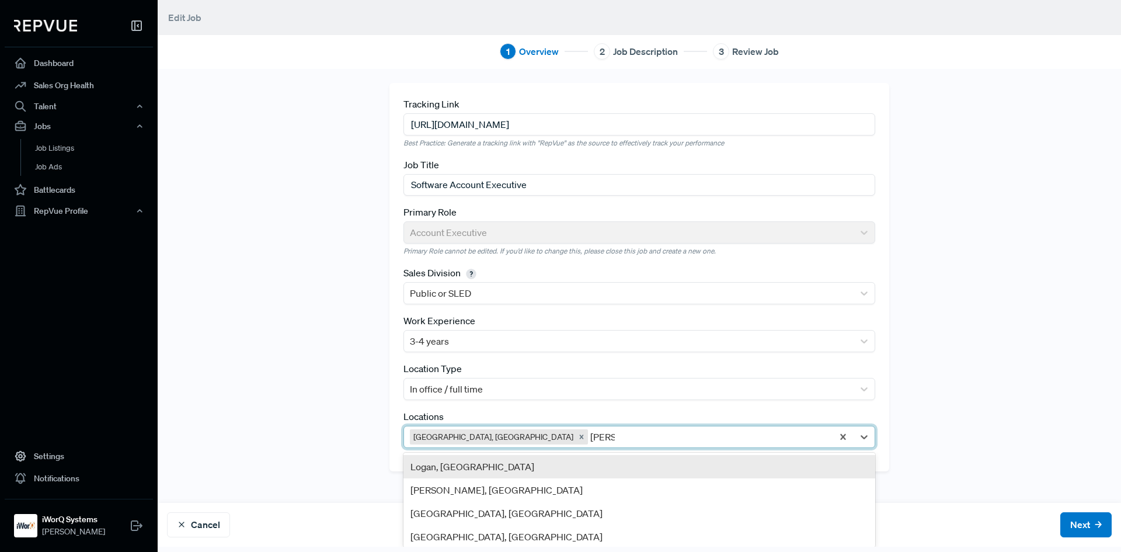
click at [545, 461] on div "Logan, [GEOGRAPHIC_DATA]" at bounding box center [640, 466] width 472 height 23
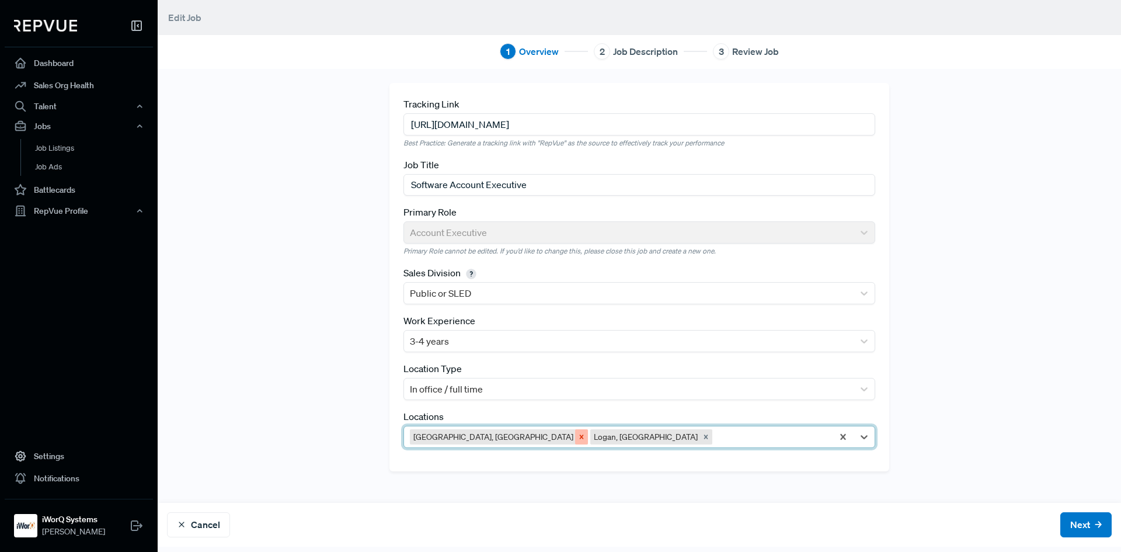
click at [580, 436] on icon "Remove Greater Salt Lake City Area, UT" at bounding box center [582, 436] width 4 height 4
click at [1088, 520] on button "Next" at bounding box center [1085, 524] width 51 height 25
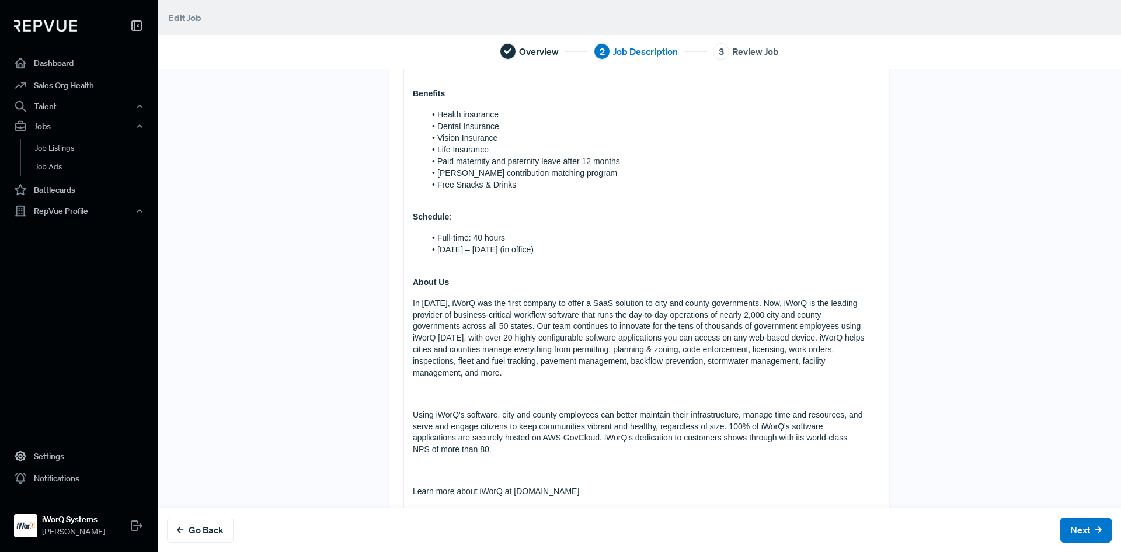
scroll to position [561, 0]
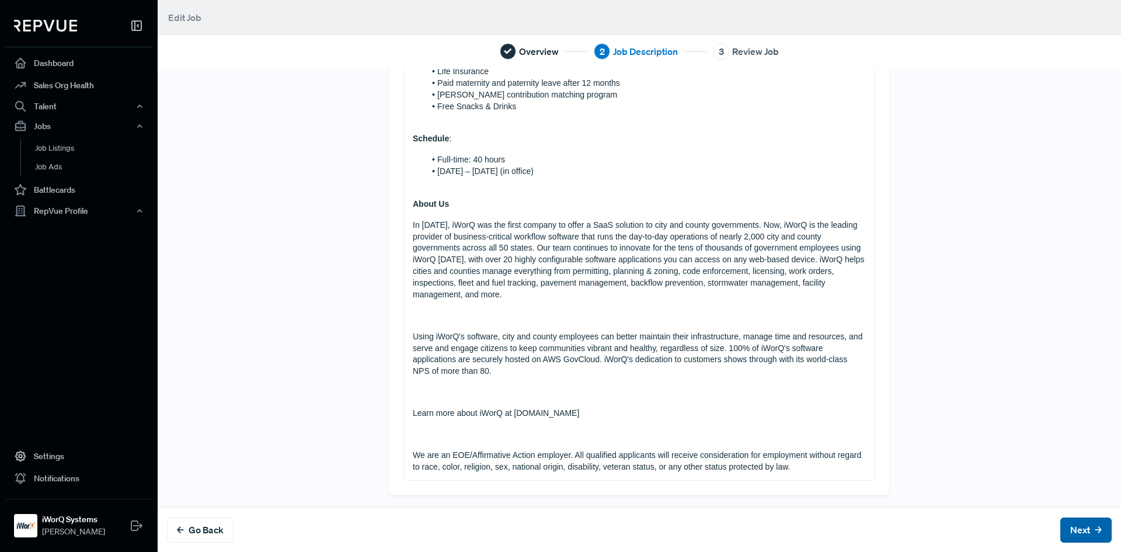
click at [1070, 527] on button "Next" at bounding box center [1085, 529] width 51 height 25
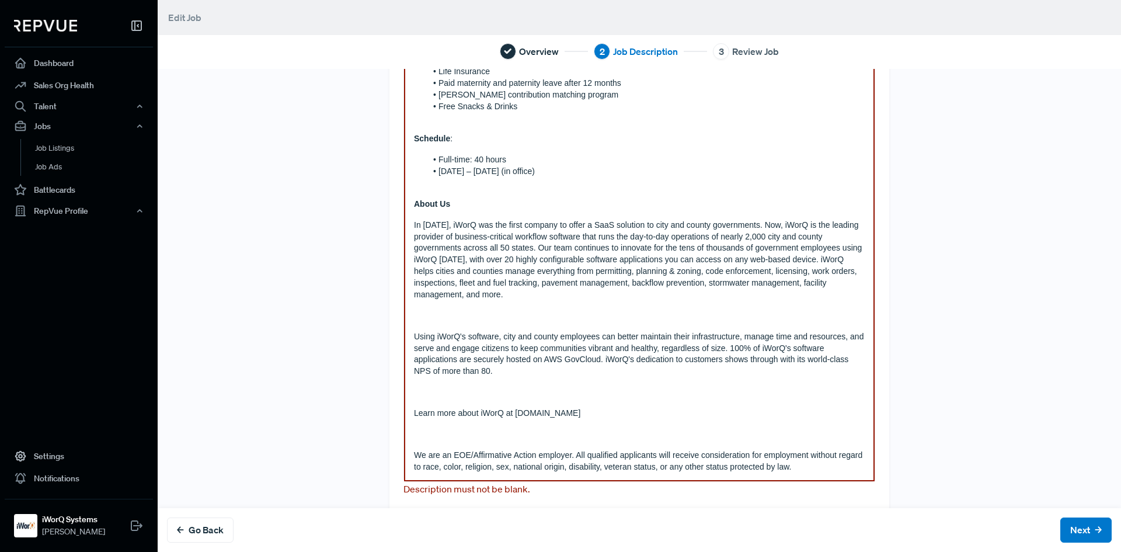
click at [698, 375] on p "Using iWorQ's software, city and county employees can better maintain their inf…" at bounding box center [639, 354] width 451 height 47
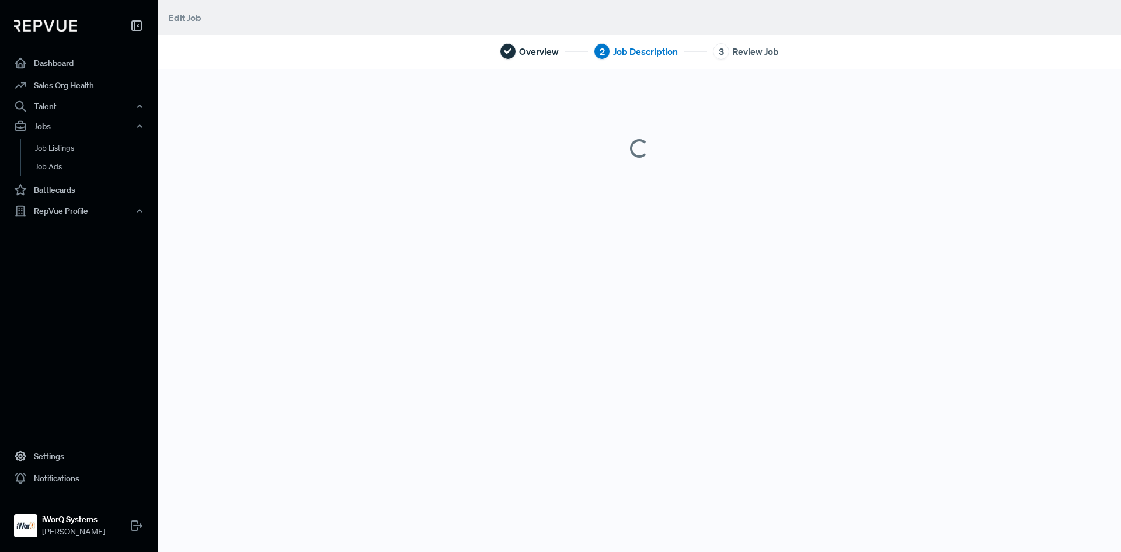
scroll to position [0, 0]
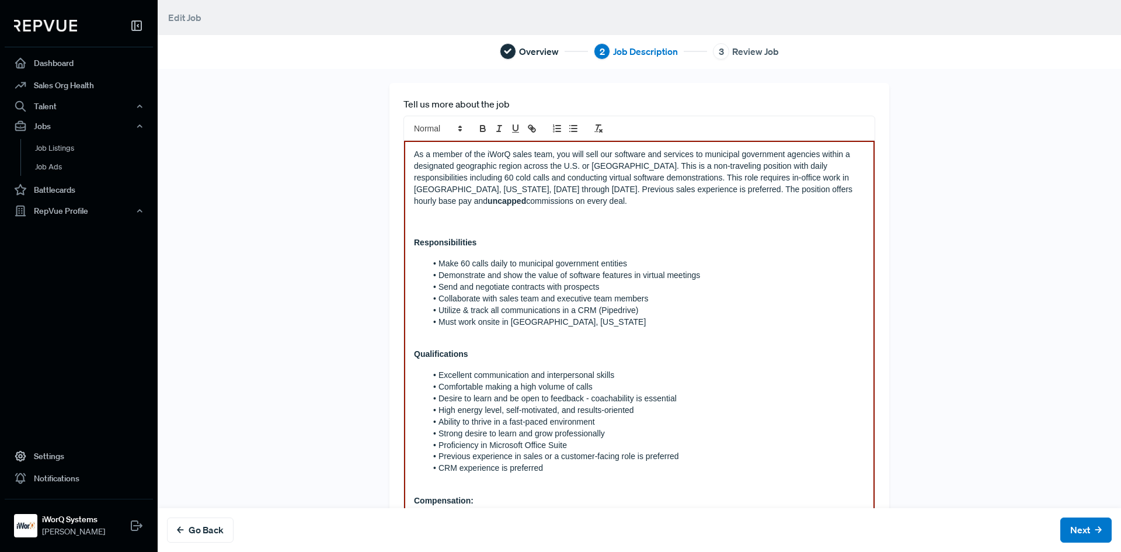
click at [659, 333] on p at bounding box center [639, 334] width 451 height 12
click at [499, 162] on p "As a member of the iWorQ sales team, you will sell our software and services to…" at bounding box center [639, 178] width 451 height 58
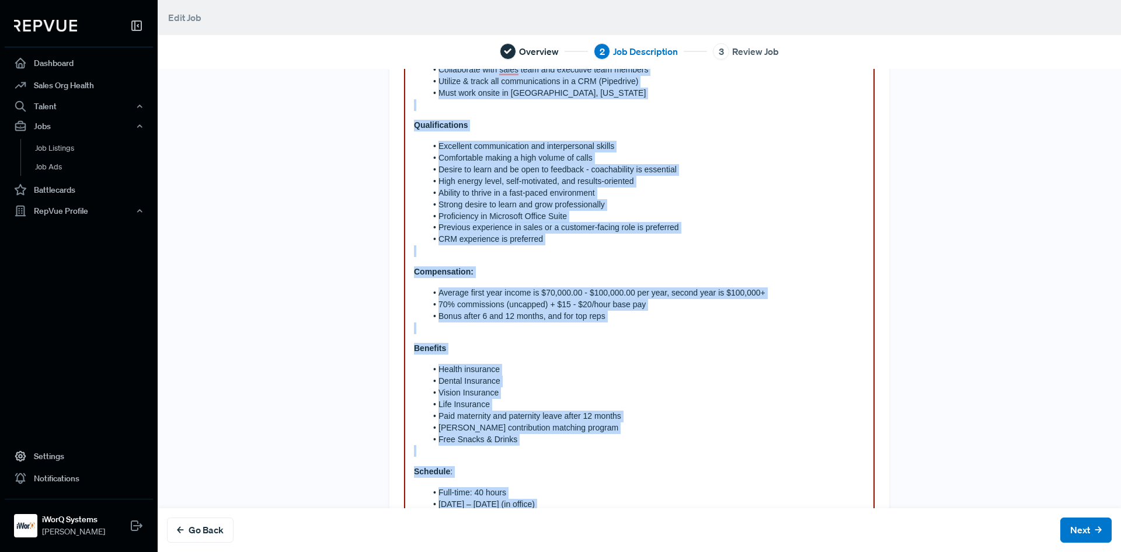
scroll to position [595, 0]
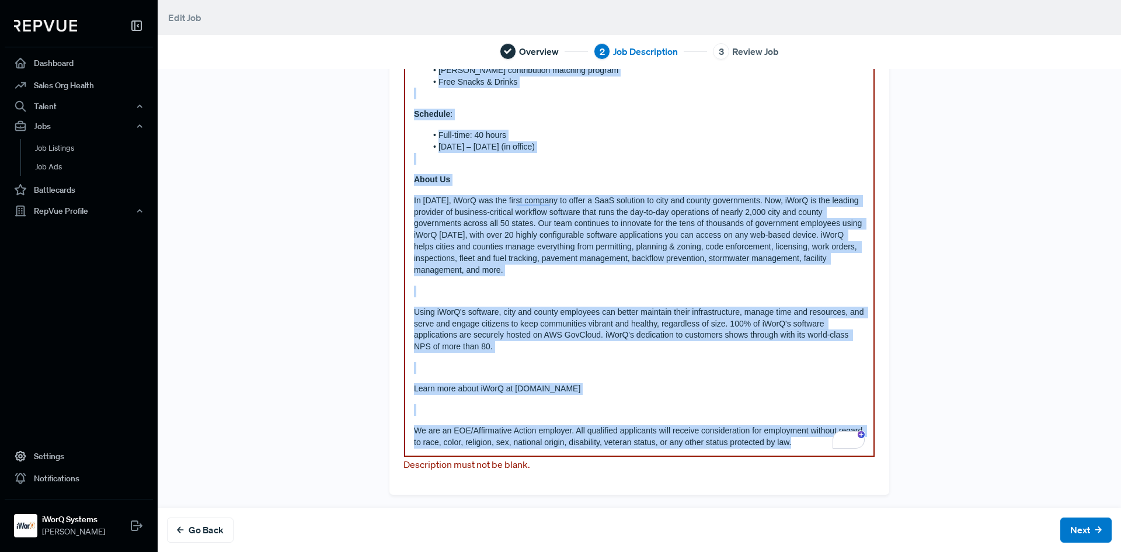
drag, startPoint x: 404, startPoint y: 156, endPoint x: 869, endPoint y: 521, distance: 591.5
click at [869, 521] on div "Tell us more about the job As a member of the iWorQ sales team, you will sell o…" at bounding box center [640, 310] width 964 height 483
copy div "As a member of the iWorQ sales team, you will sell our software and services to…"
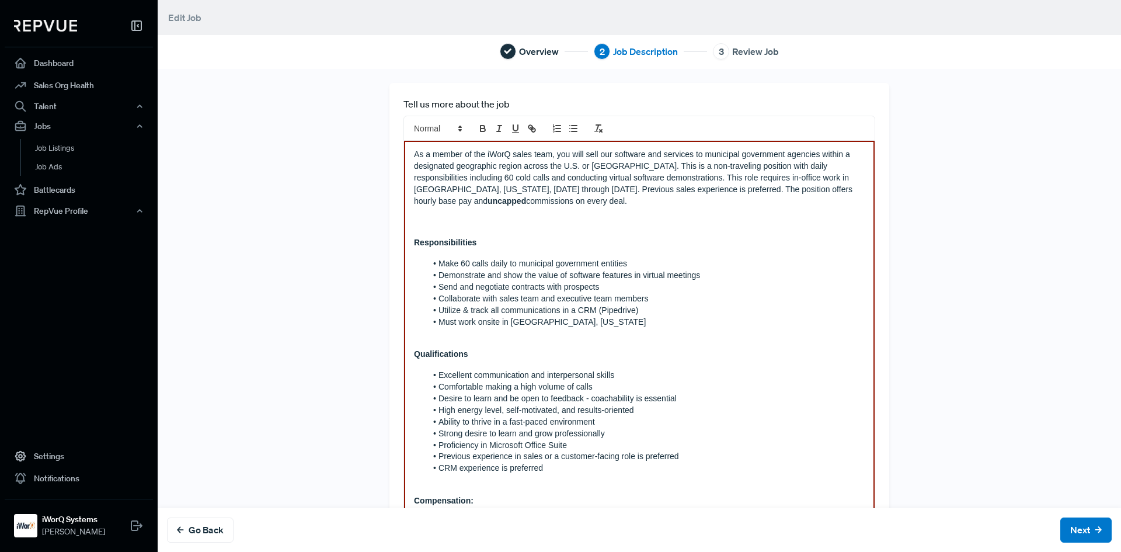
scroll to position [490, 0]
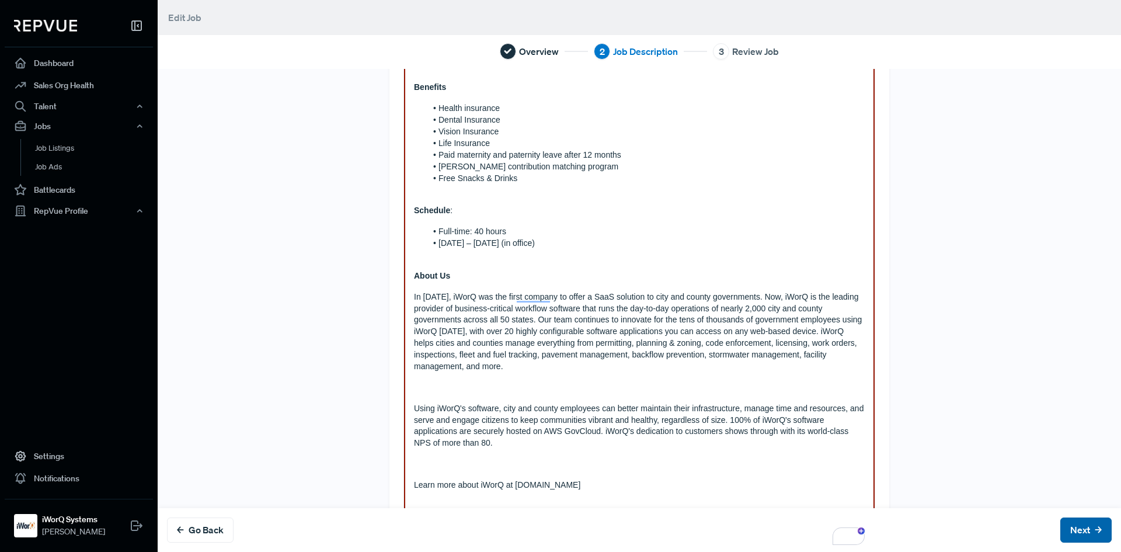
click at [1060, 519] on button "Next" at bounding box center [1085, 529] width 51 height 25
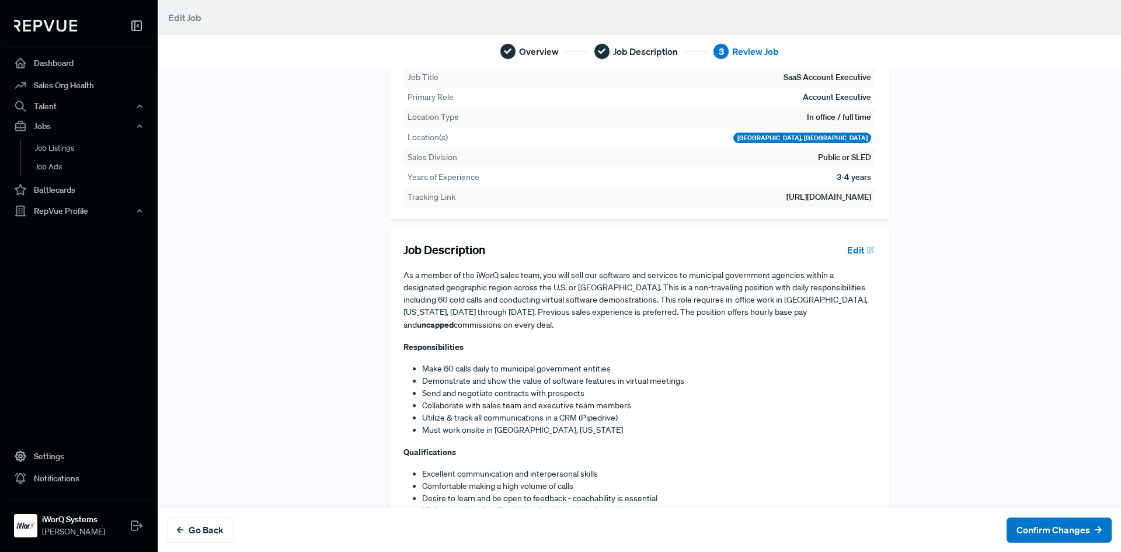
scroll to position [0, 0]
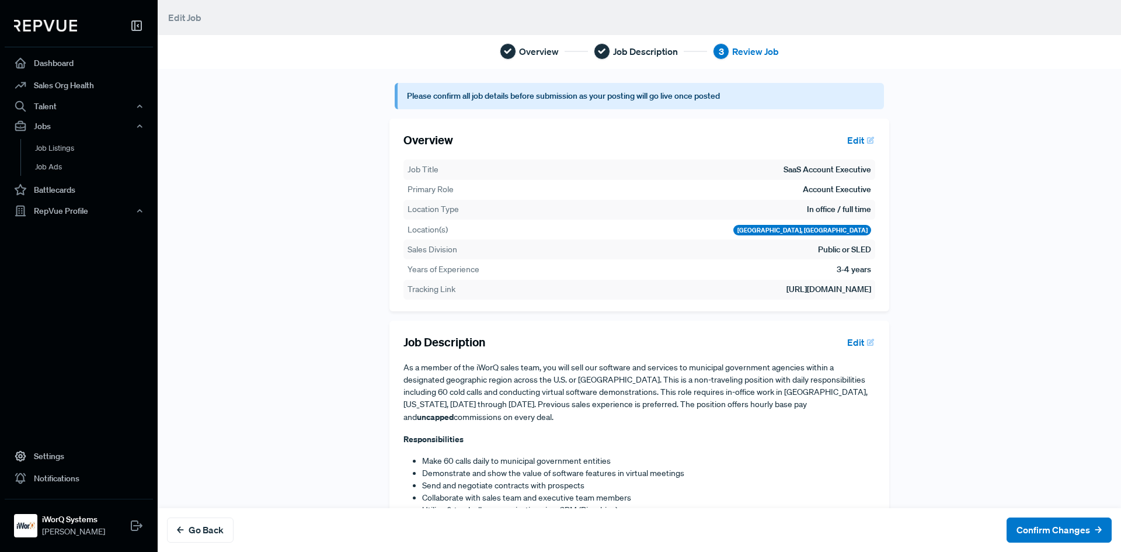
click at [851, 341] on button "Edit" at bounding box center [858, 342] width 33 height 20
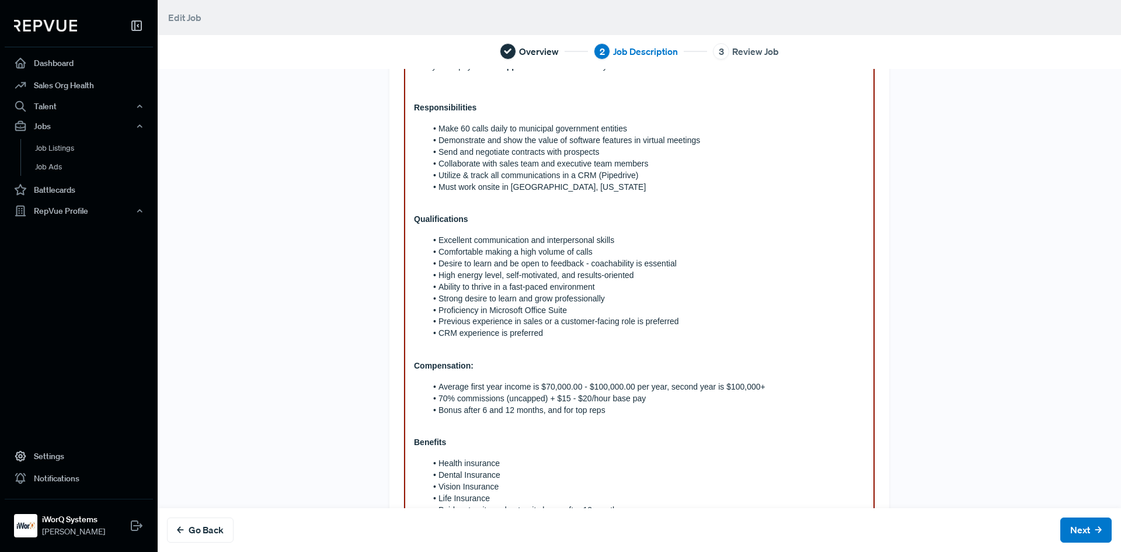
scroll to position [234, 0]
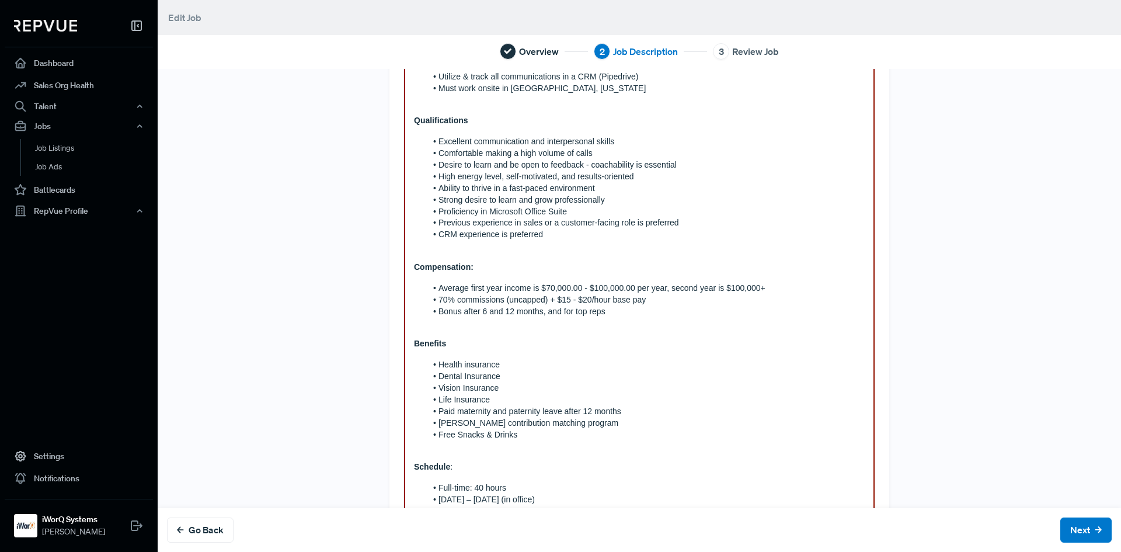
click at [556, 303] on li "70% commissions (uncapped) + $15 - $20/hour base pay" at bounding box center [645, 300] width 439 height 12
click at [599, 301] on li "70% commissions (uncapped) + $15 - $20/hour base pay" at bounding box center [645, 300] width 439 height 12
click at [600, 301] on li "70% commissions (uncapped) + $15 - $20/hour base pay" at bounding box center [645, 300] width 439 height 12
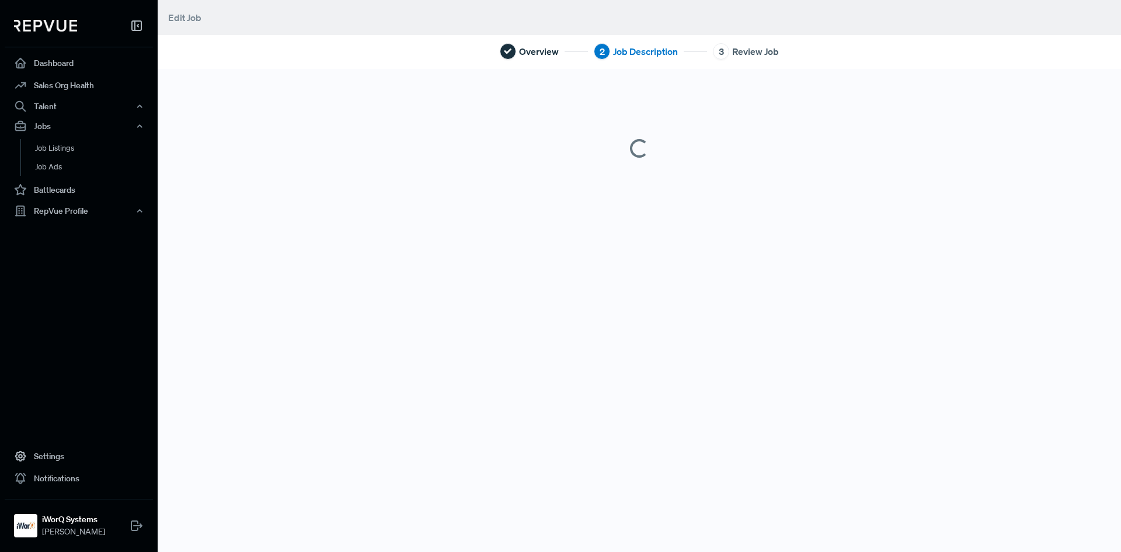
click at [608, 331] on div "Overview 2 Job Description 3 Review Job" at bounding box center [640, 276] width 964 height 552
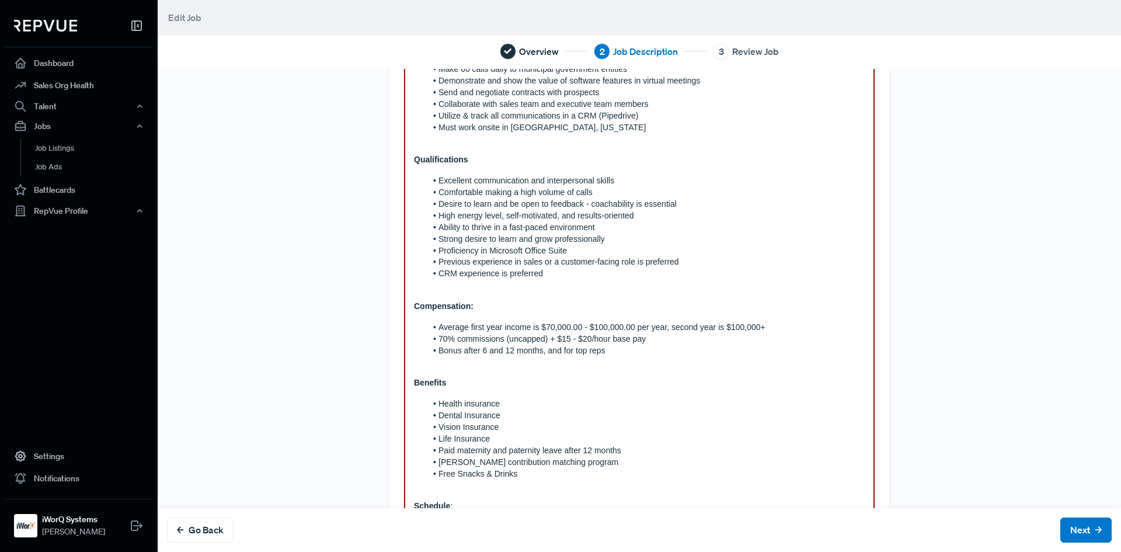
scroll to position [350, 0]
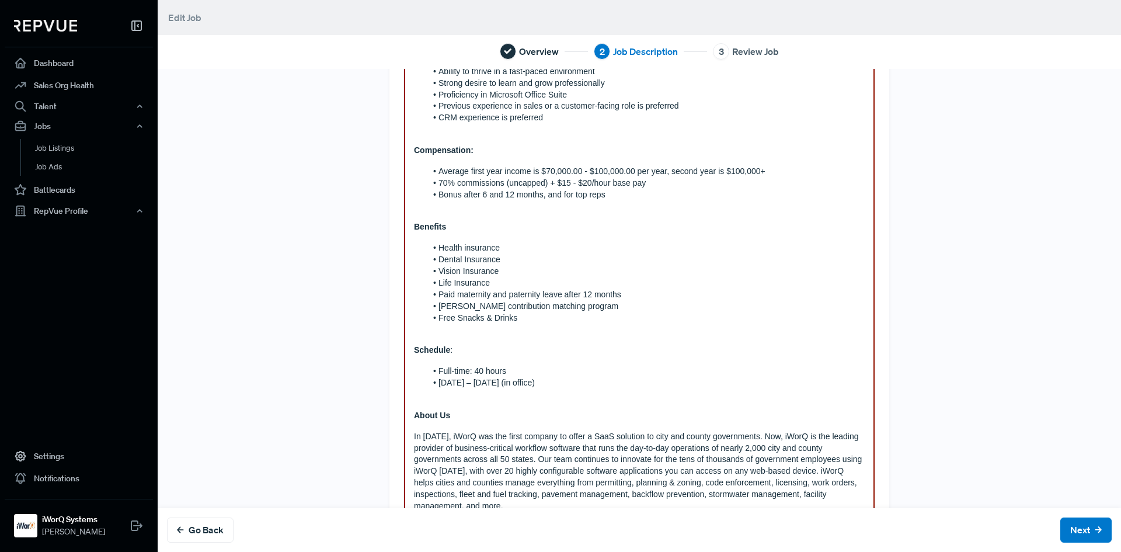
click at [606, 183] on li "70% commissions (uncapped) + $15 - $20/hour base pay" at bounding box center [645, 184] width 439 height 12
click at [600, 186] on li "70% commissions (uncapped) + $15 - $20/hour base pay" at bounding box center [645, 184] width 439 height 12
click at [592, 182] on li "70% commissions (uncapped) + $15 - $20/hour base pay" at bounding box center [645, 184] width 439 height 12
click at [625, 173] on li "Average first year income is $70,000.00 - $100,000.00 per year, second year is …" at bounding box center [645, 172] width 439 height 12
drag, startPoint x: 763, startPoint y: 169, endPoint x: 633, endPoint y: 176, distance: 129.8
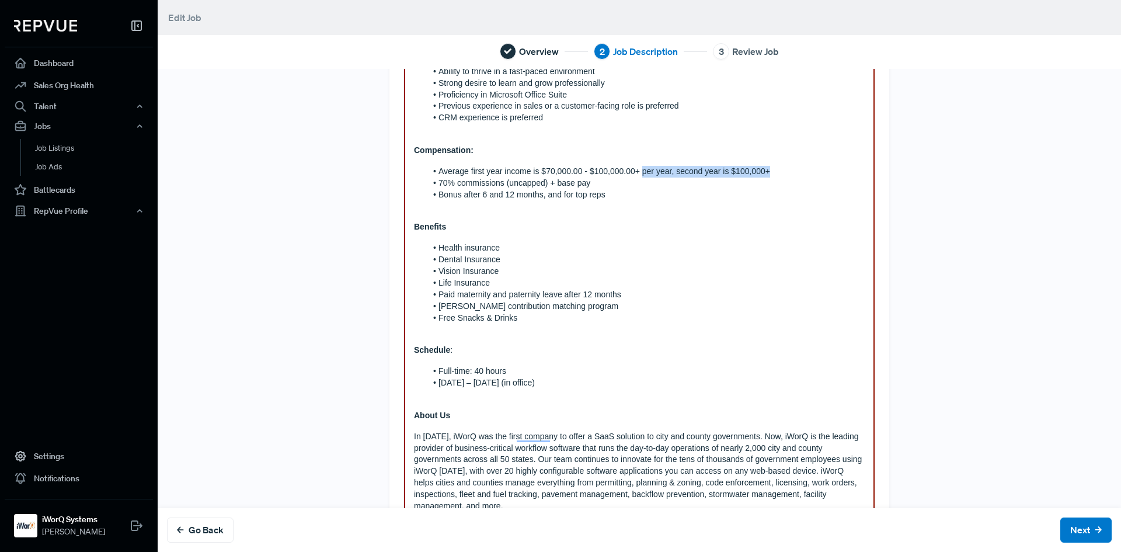
click at [633, 176] on li "Average first year income is $70,000.00 - $100,000.00+ per year, second year is…" at bounding box center [645, 172] width 439 height 12
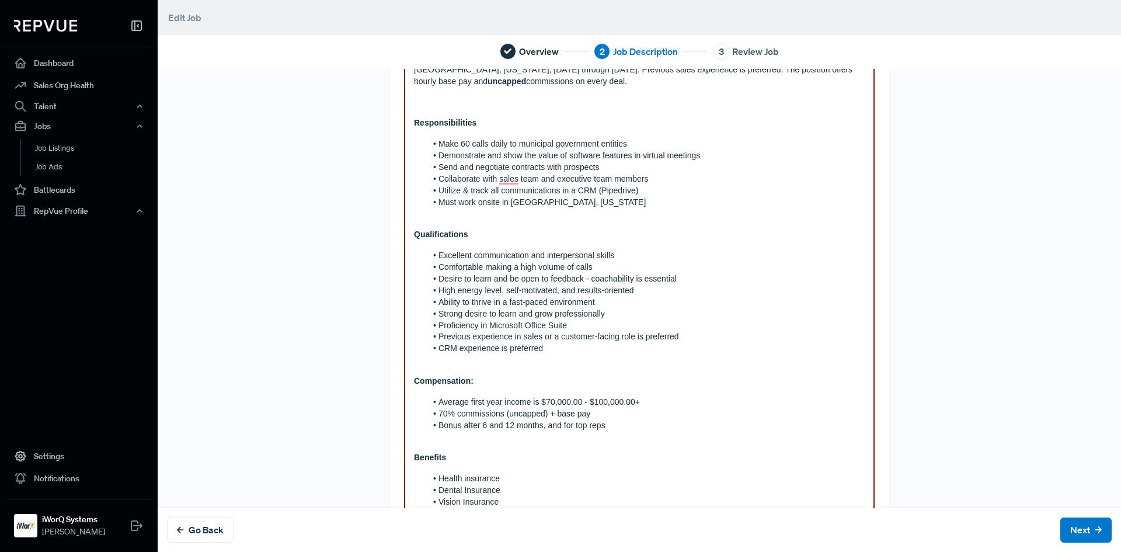
scroll to position [0, 0]
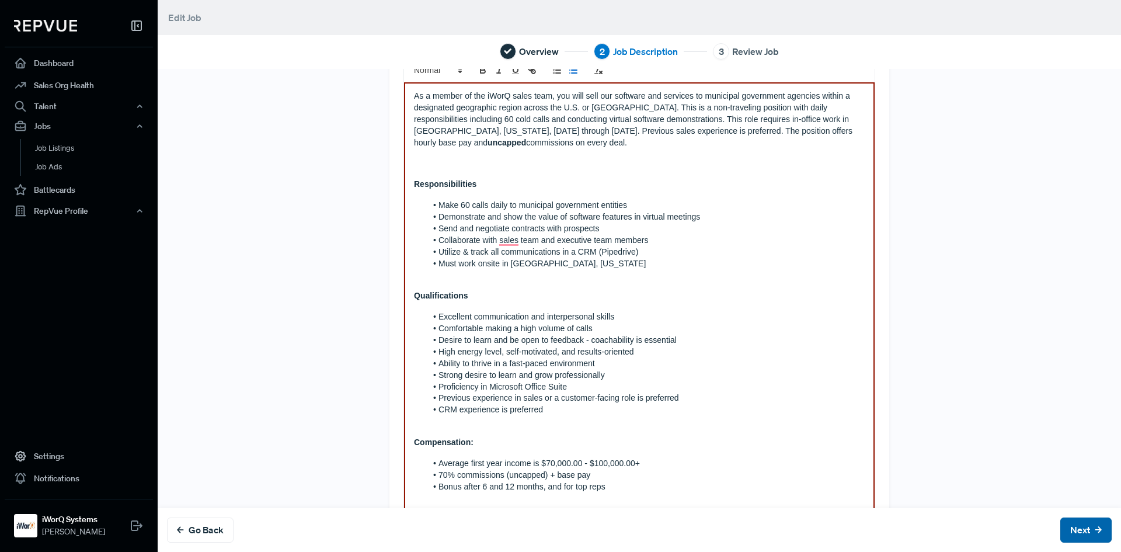
click at [1060, 527] on button "Next" at bounding box center [1085, 529] width 51 height 25
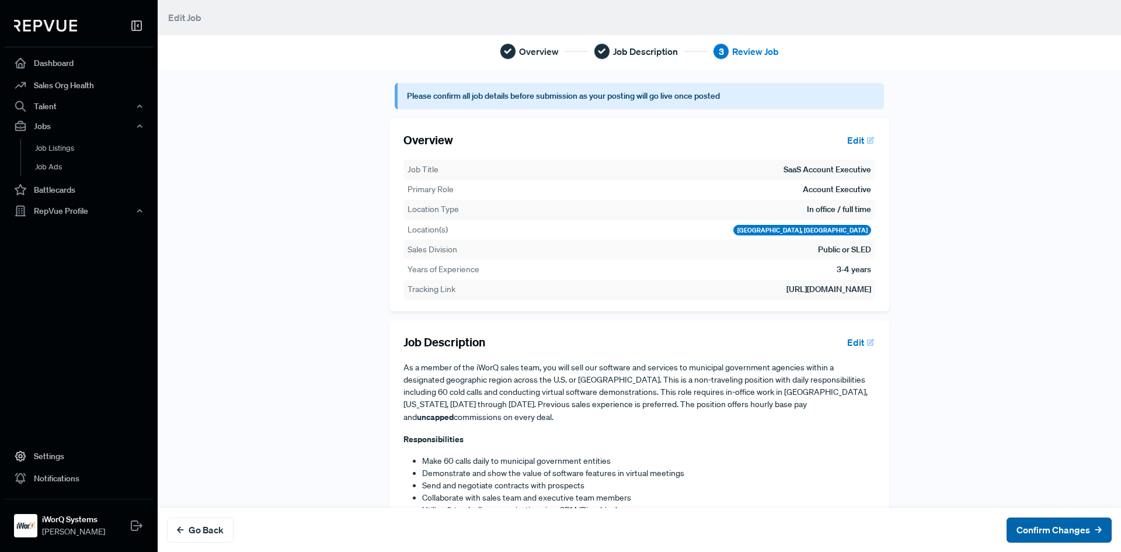
click at [1058, 523] on button "Confirm Changes" at bounding box center [1059, 529] width 105 height 25
